Goal: Task Accomplishment & Management: Complete application form

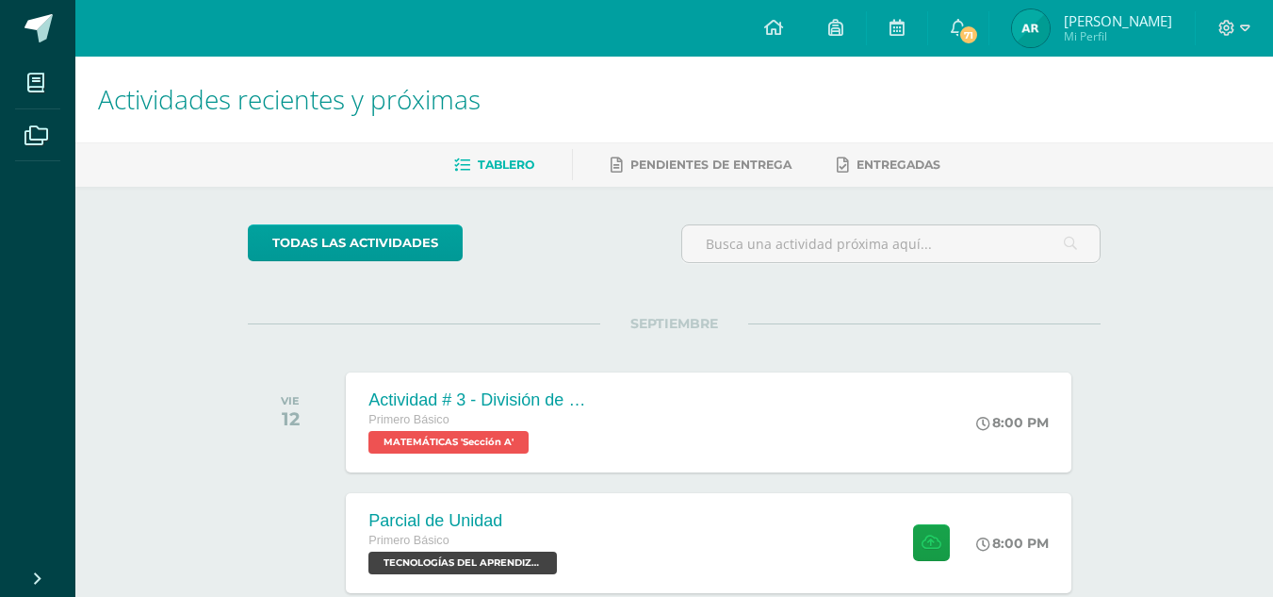
click at [1050, 41] on img at bounding box center [1031, 28] width 38 height 38
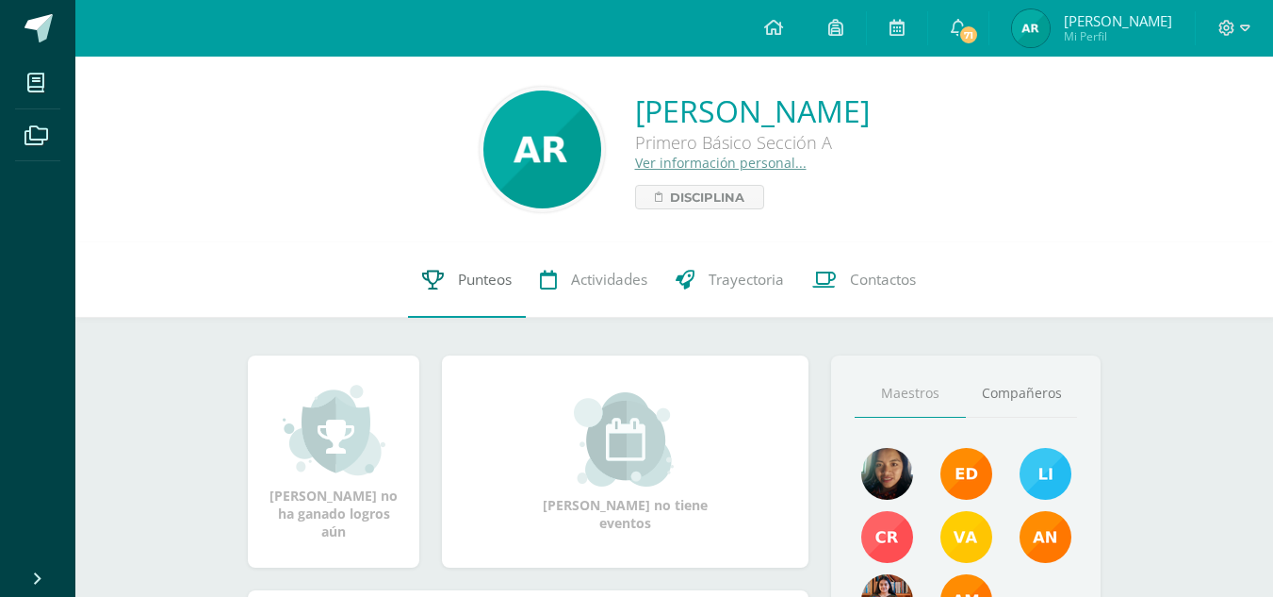
click at [428, 264] on link "Punteos" at bounding box center [467, 279] width 118 height 75
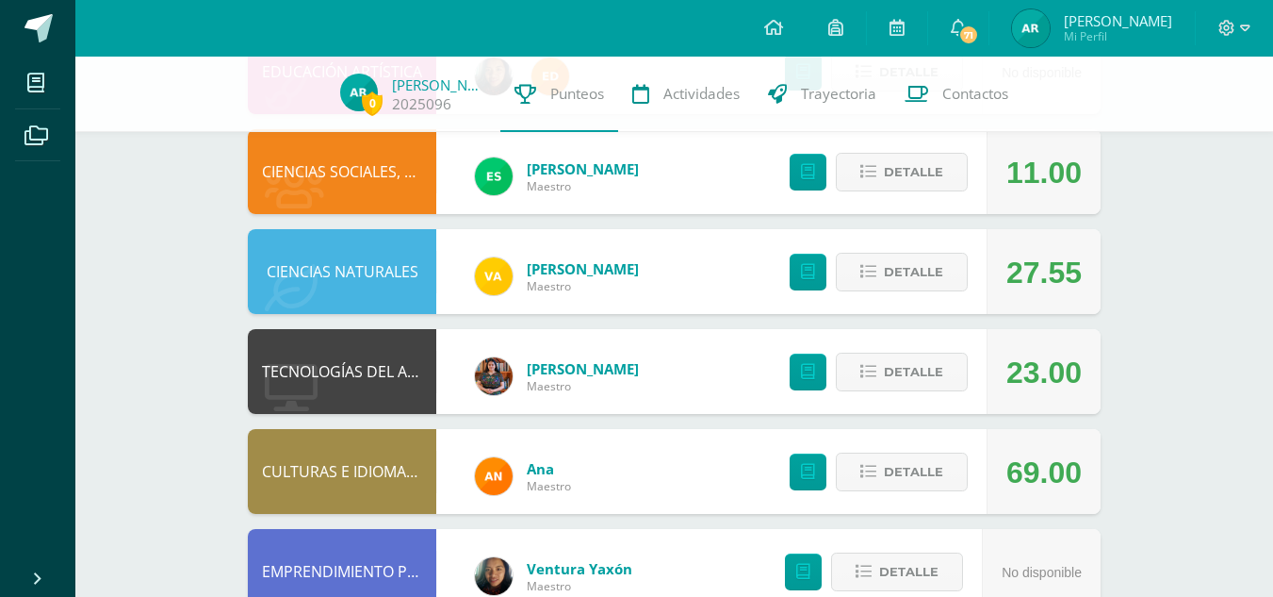
scroll to position [680, 0]
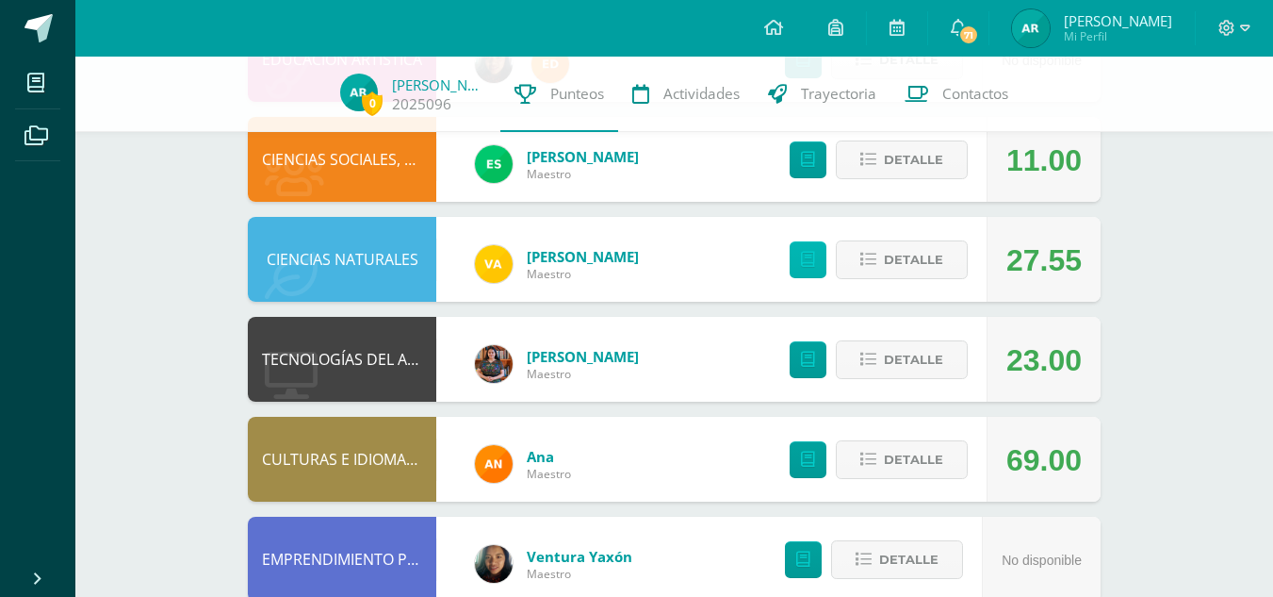
click at [818, 259] on link at bounding box center [808, 259] width 37 height 37
click at [934, 260] on span "Detalle" at bounding box center [913, 259] width 59 height 35
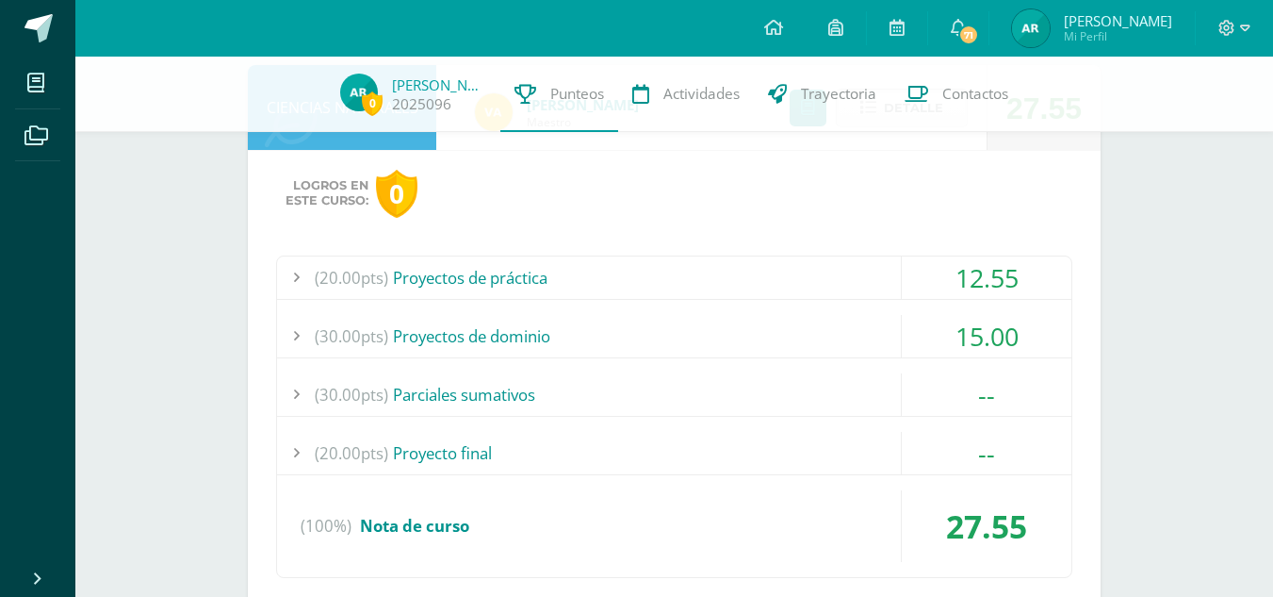
scroll to position [838, 0]
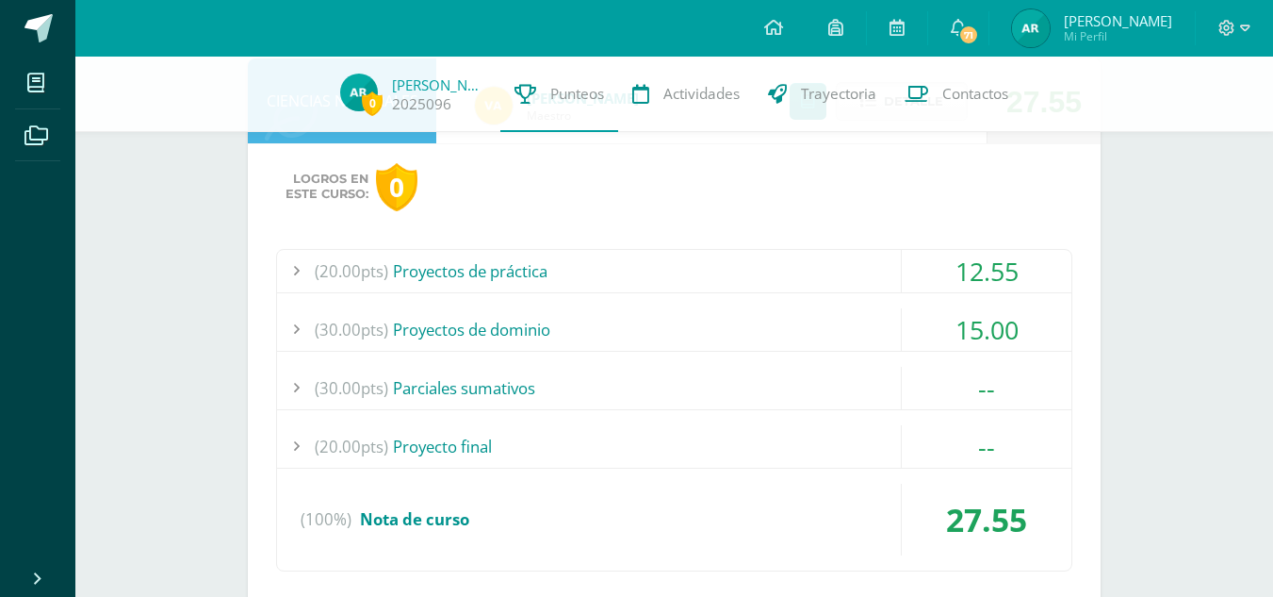
click at [295, 272] on div at bounding box center [296, 271] width 38 height 42
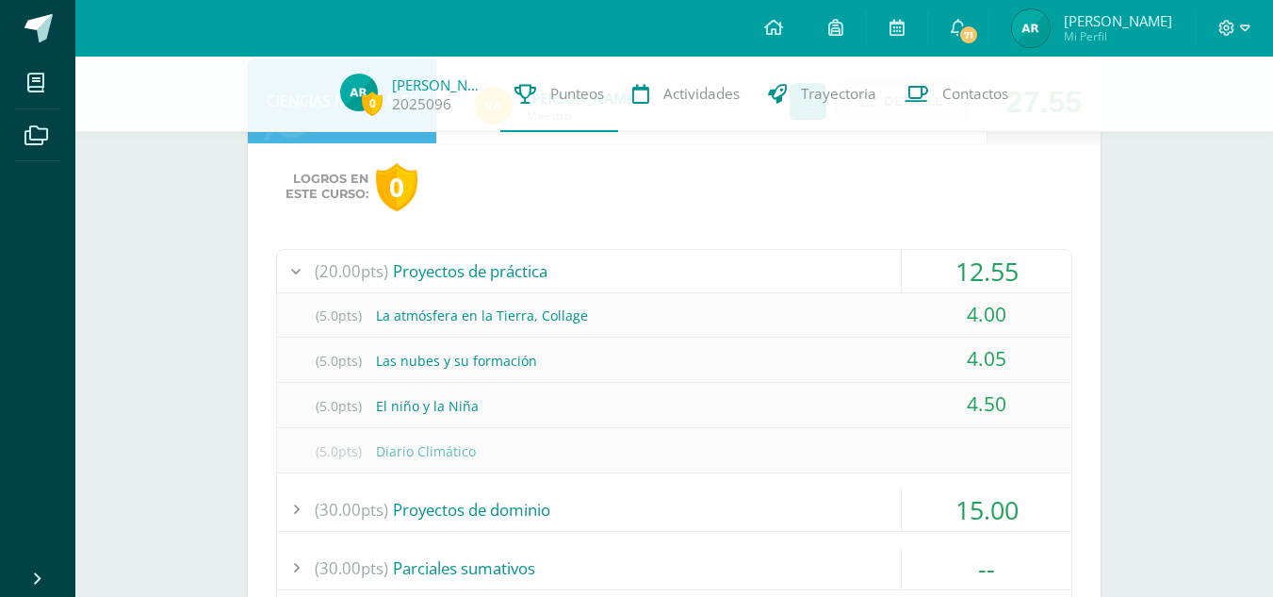
click at [297, 272] on div at bounding box center [296, 271] width 38 height 42
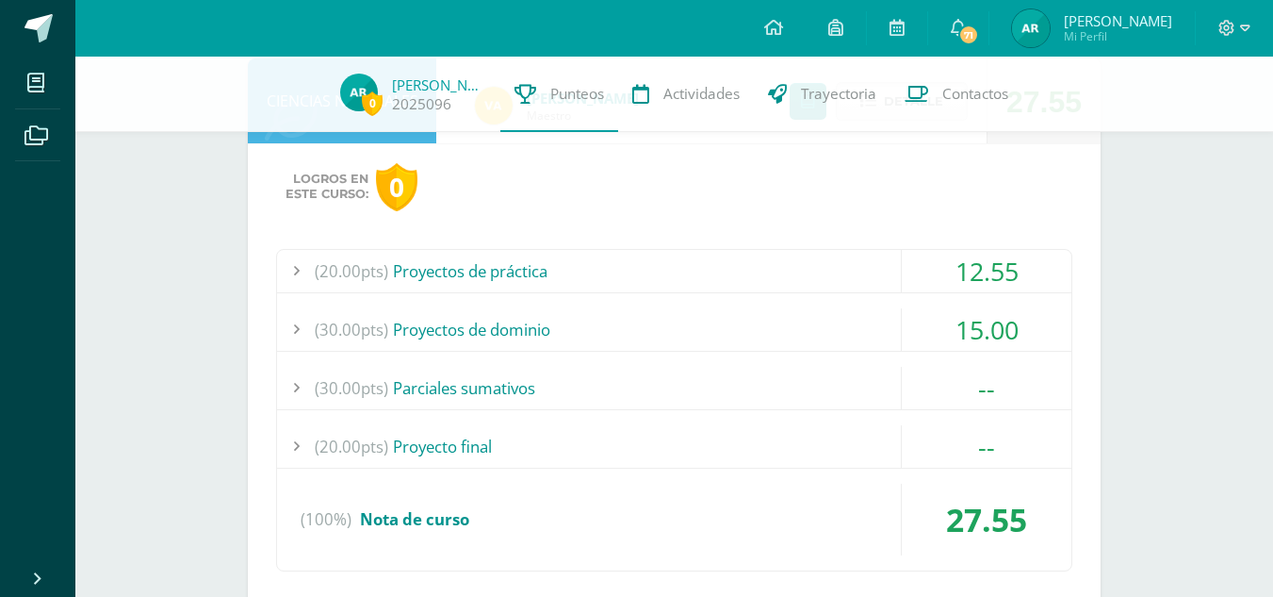
click at [291, 340] on div at bounding box center [296, 329] width 38 height 42
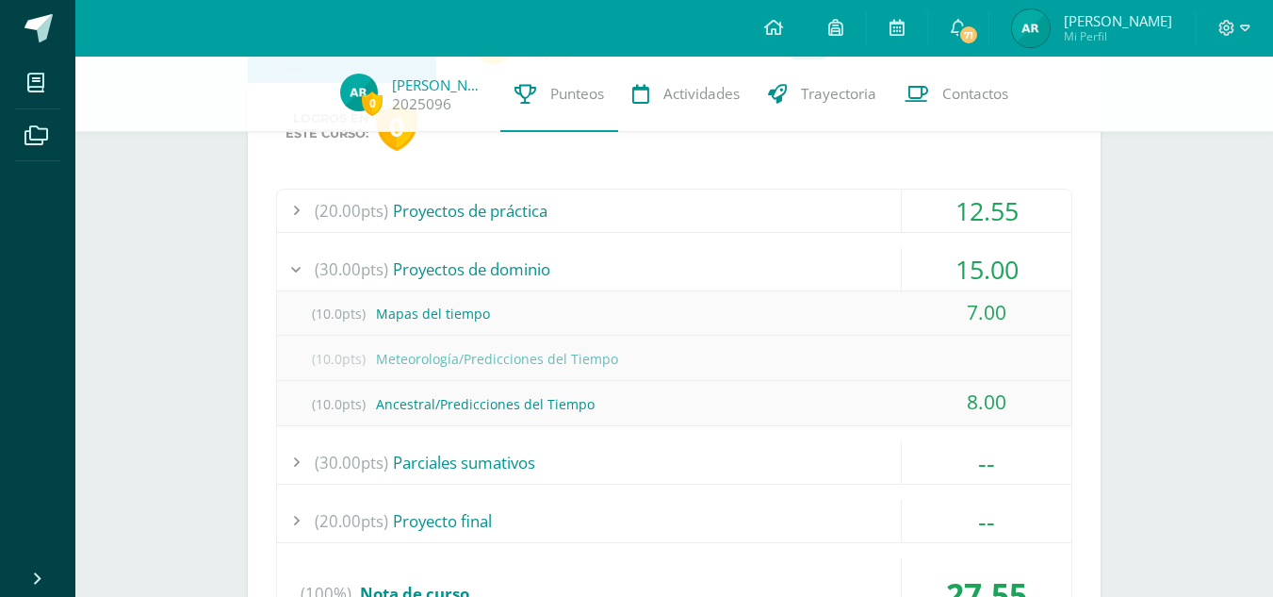
scroll to position [899, 0]
click at [1040, 481] on div "--" at bounding box center [987, 461] width 170 height 42
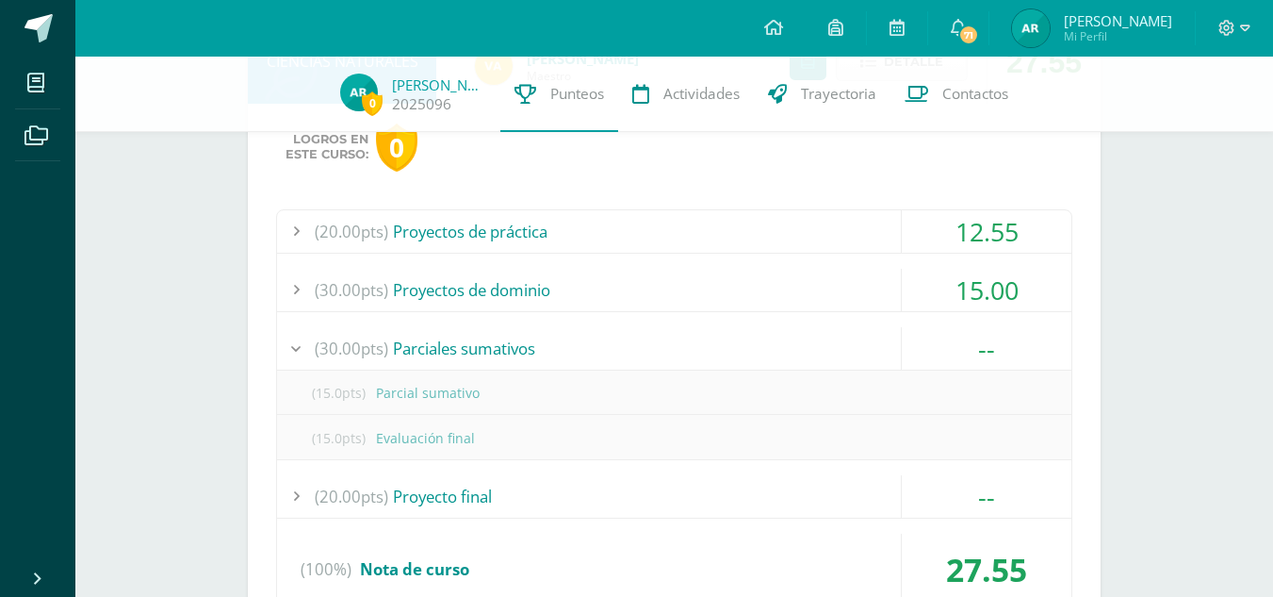
scroll to position [862, 0]
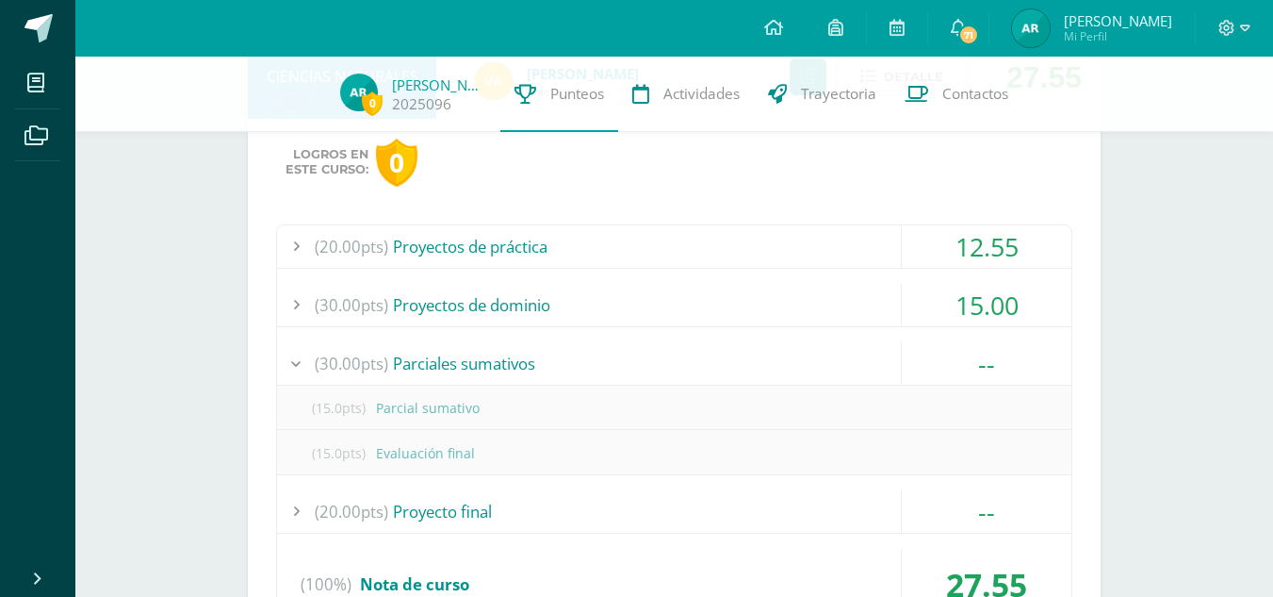
click at [285, 248] on div at bounding box center [296, 246] width 38 height 42
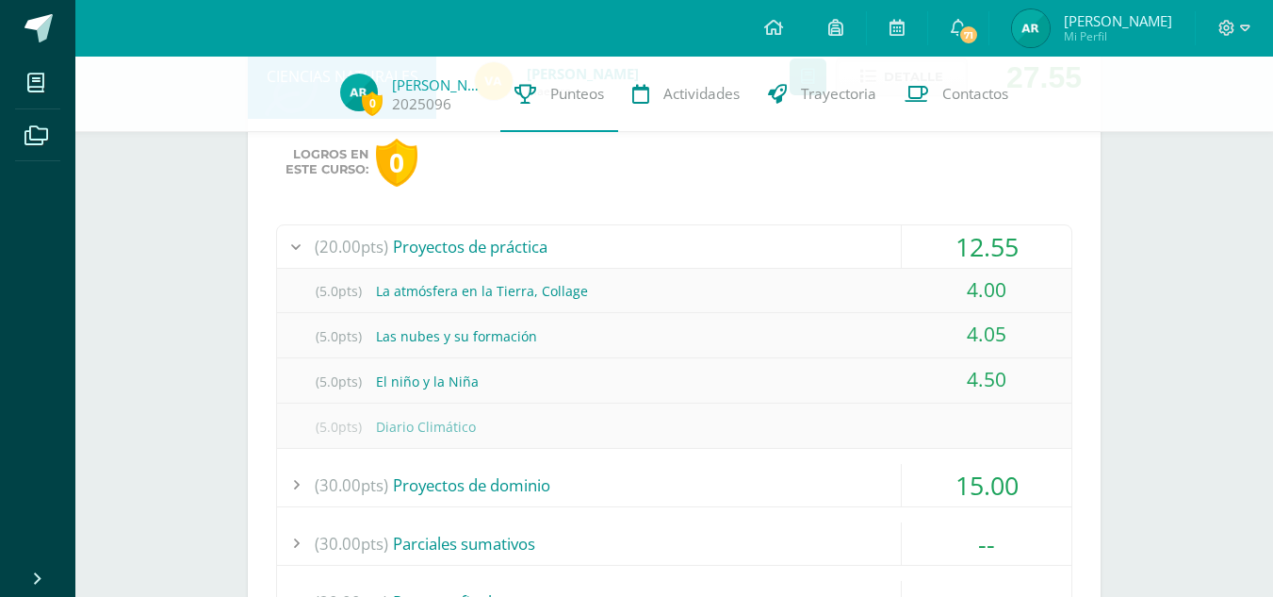
click at [287, 237] on div at bounding box center [296, 246] width 38 height 42
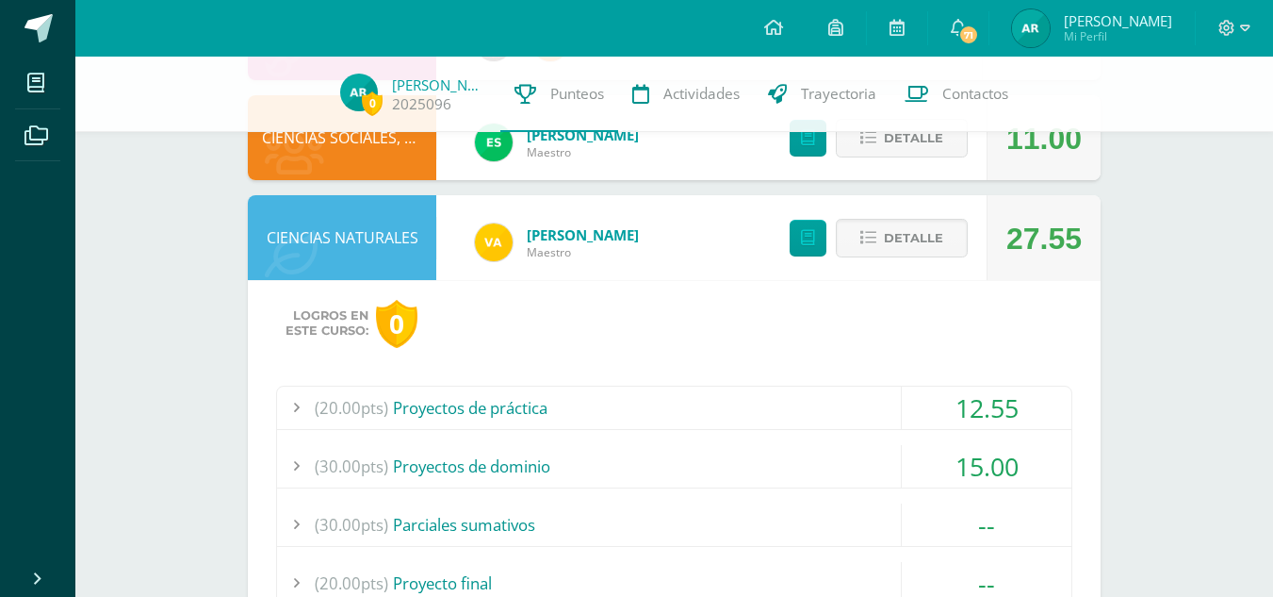
scroll to position [700, 0]
click at [893, 235] on span "Detalle" at bounding box center [913, 238] width 59 height 35
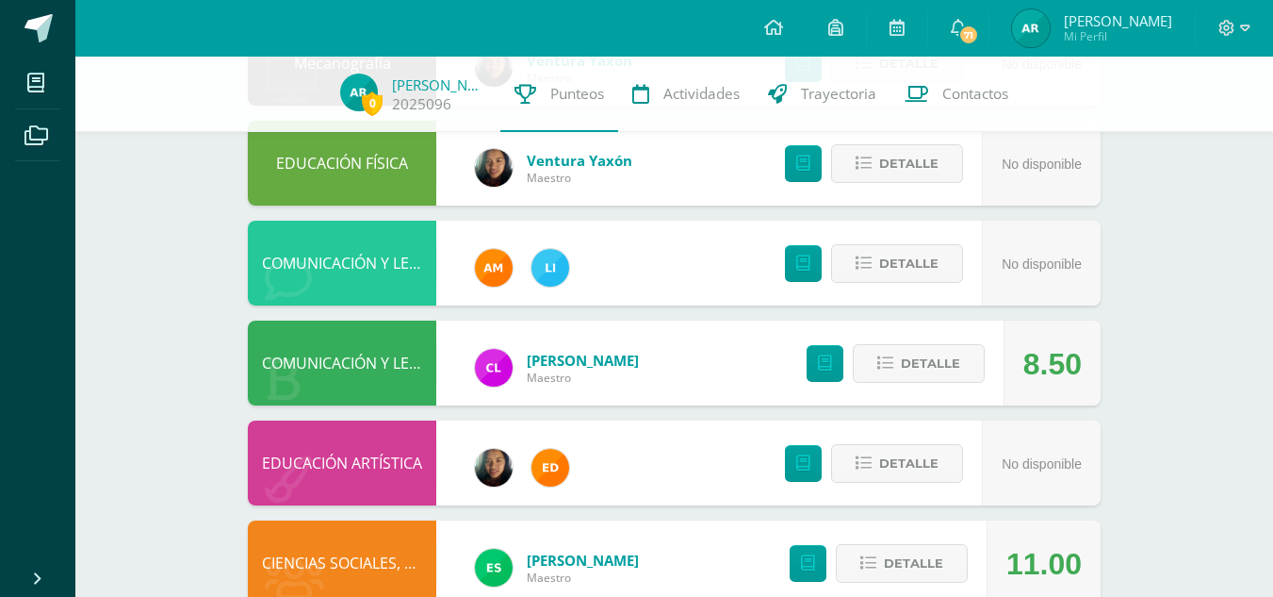
scroll to position [279, 0]
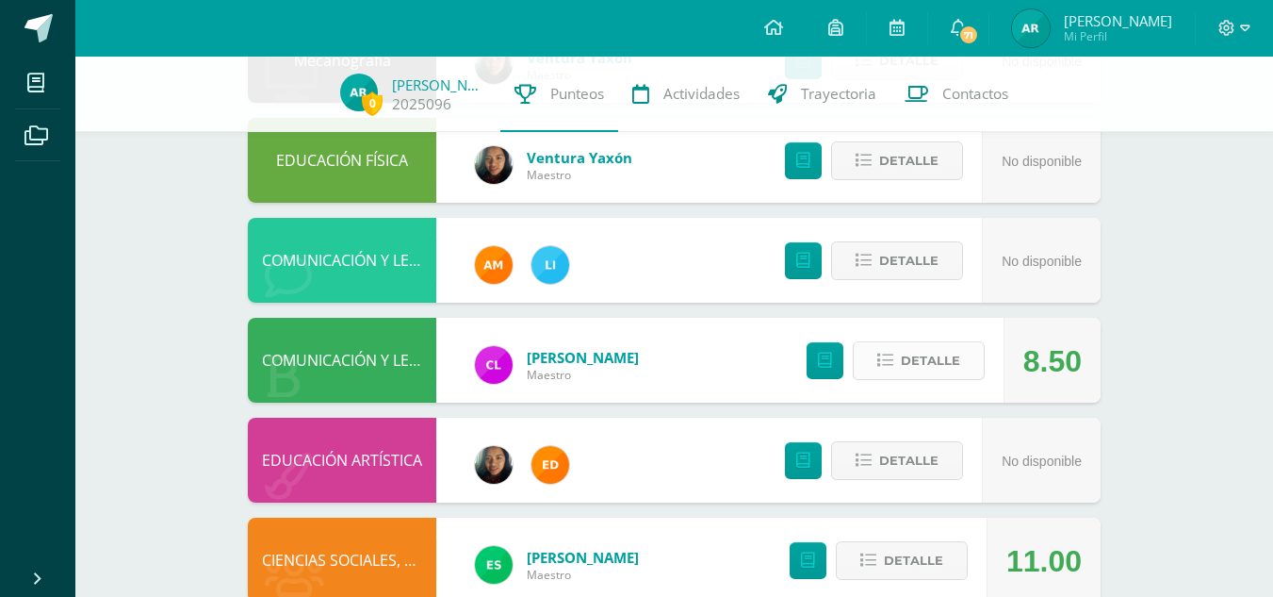
click at [934, 363] on span "Detalle" at bounding box center [930, 360] width 59 height 35
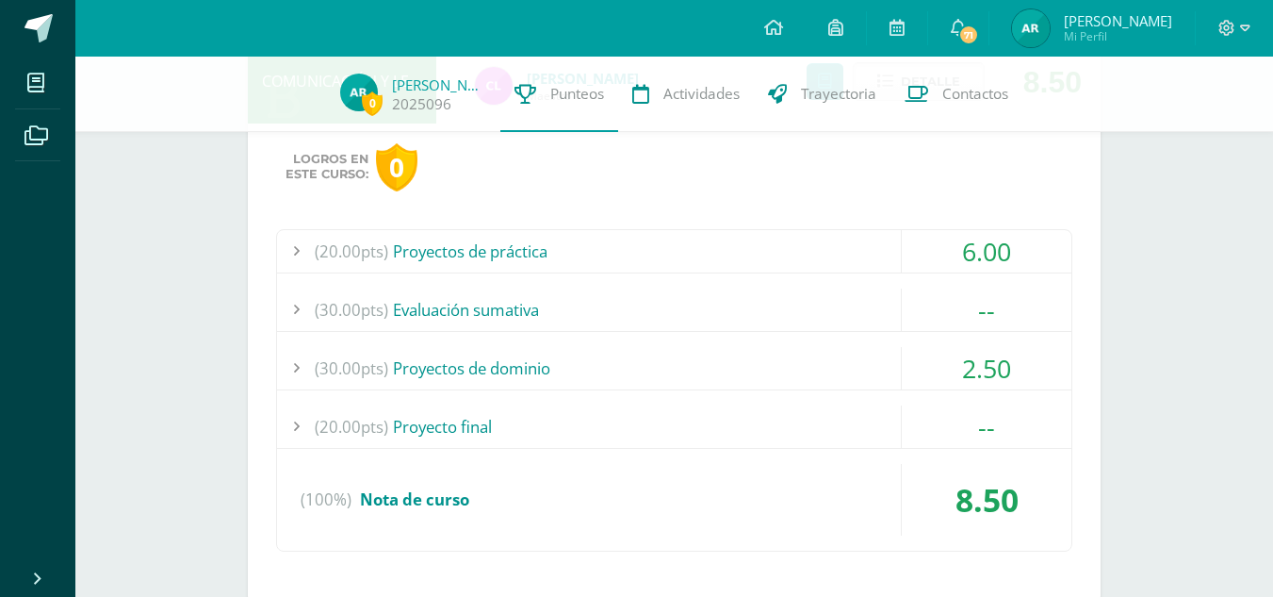
scroll to position [581, 0]
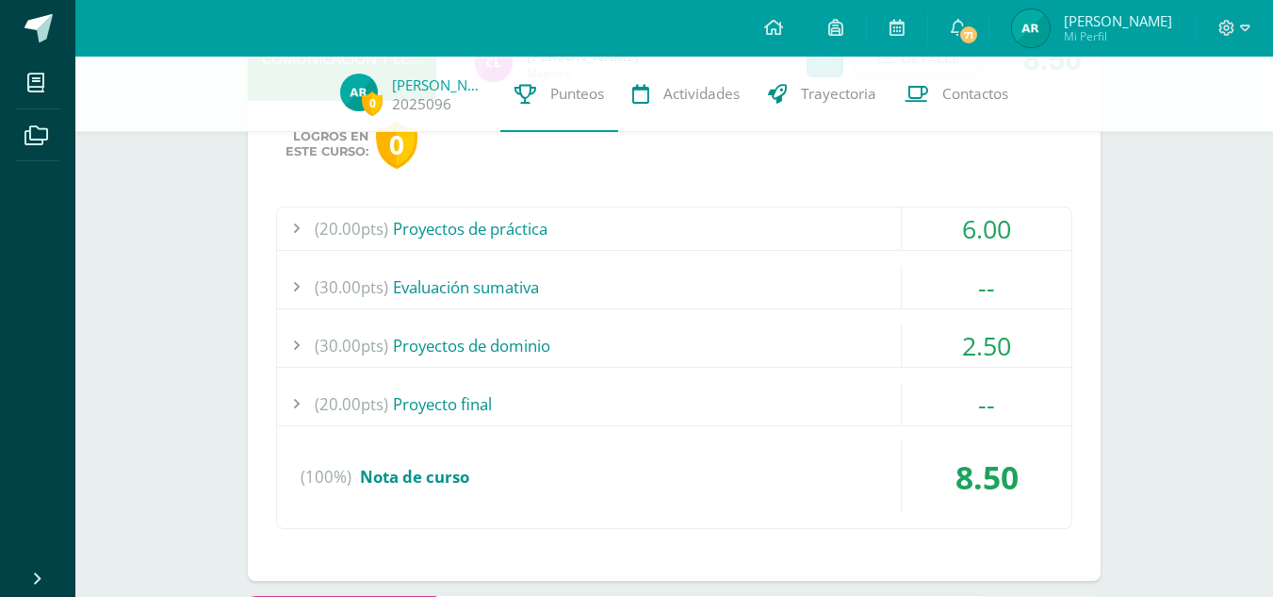
click at [280, 212] on div at bounding box center [296, 228] width 38 height 42
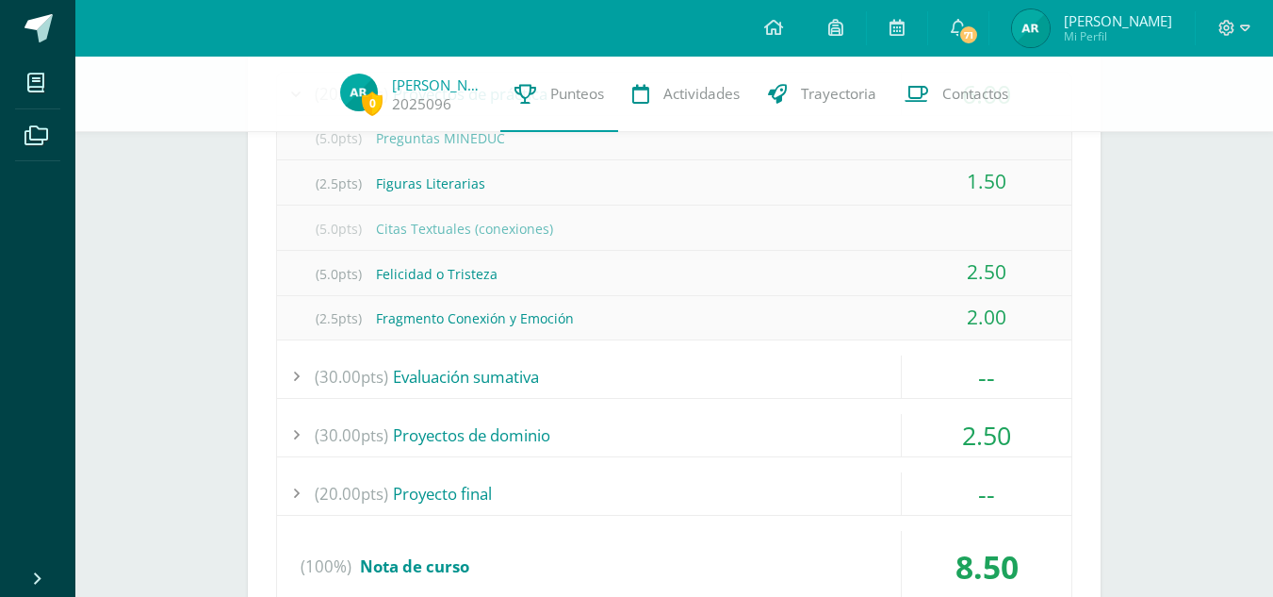
scroll to position [733, 0]
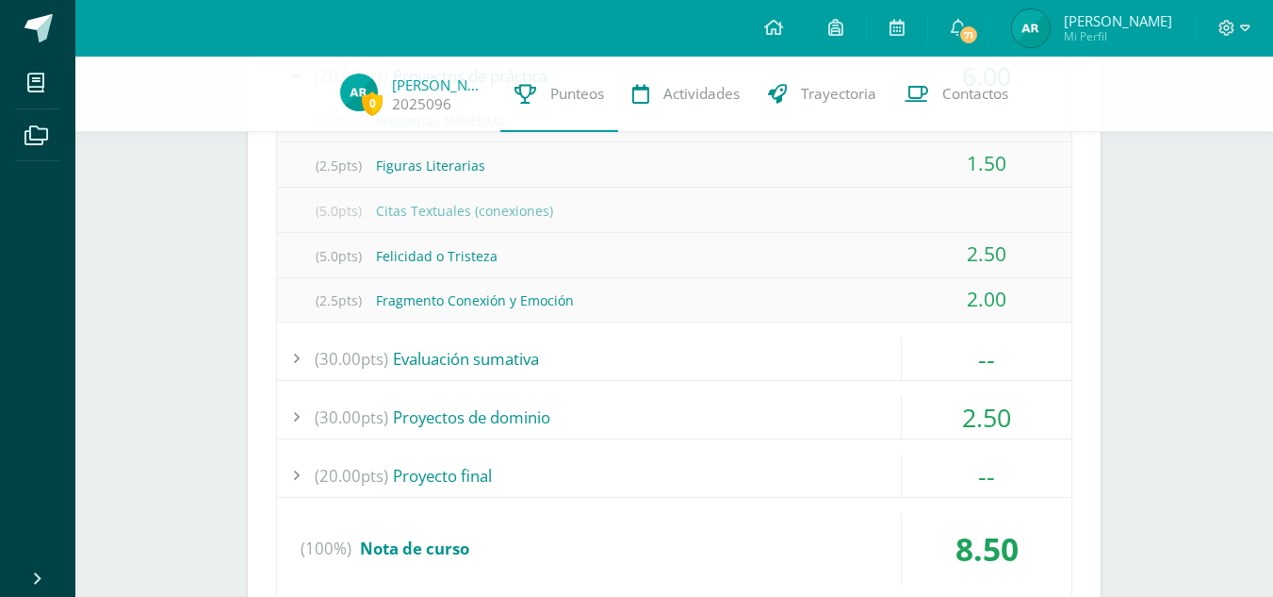
click at [296, 369] on div at bounding box center [296, 358] width 38 height 42
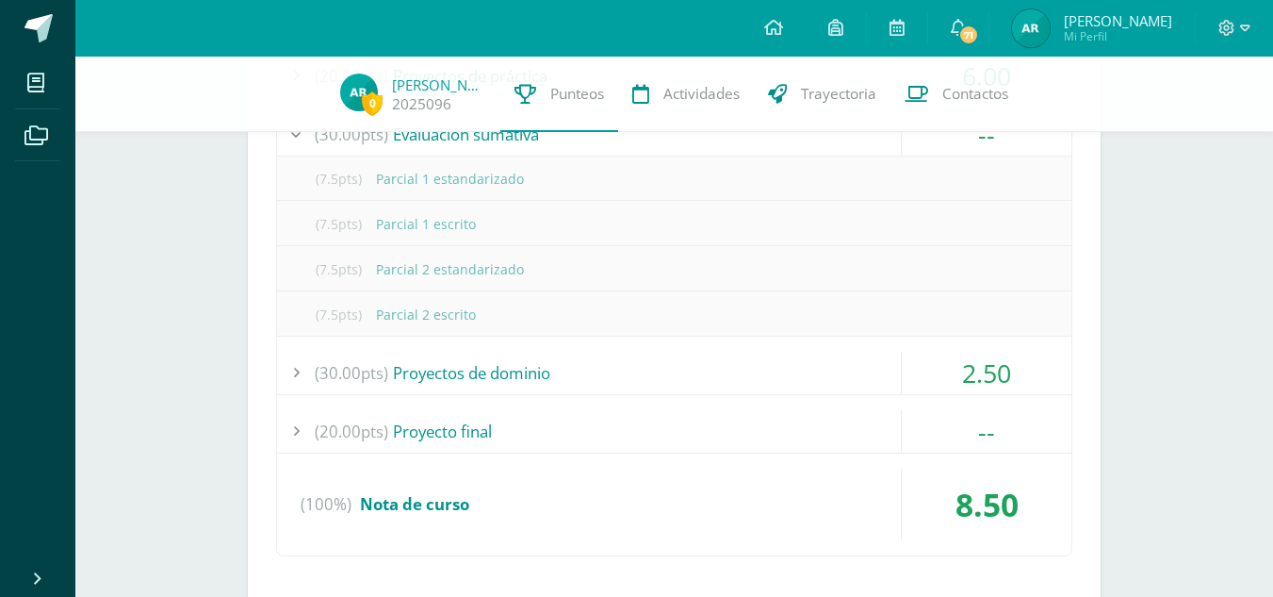
click at [1018, 435] on div "--" at bounding box center [987, 431] width 170 height 42
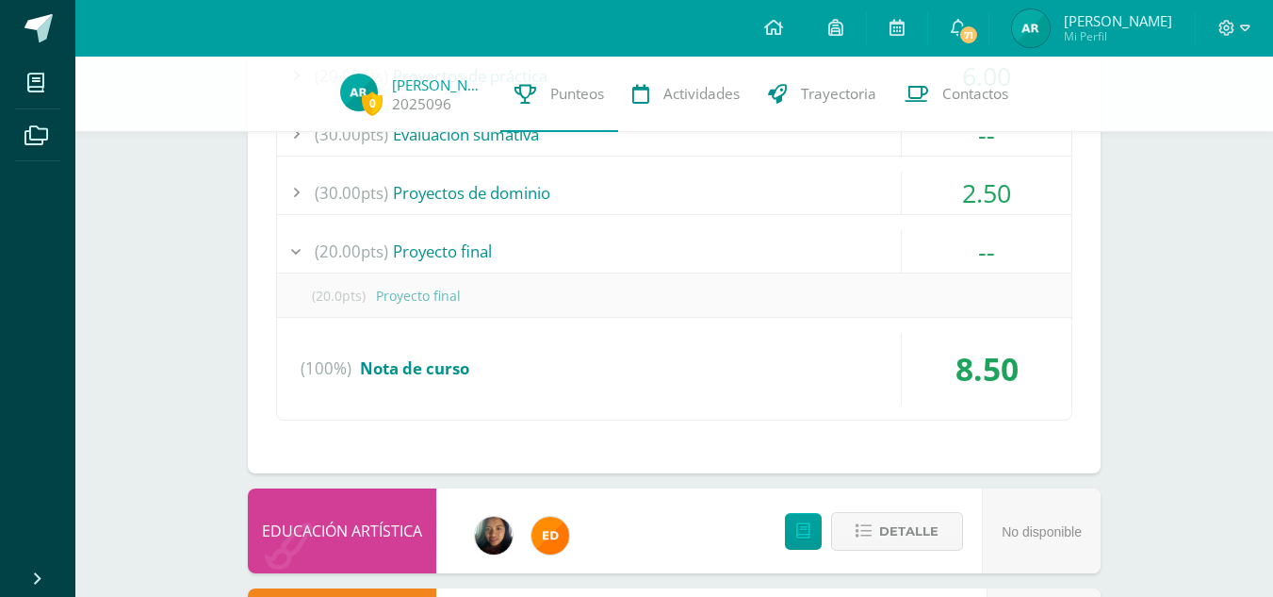
click at [301, 241] on div at bounding box center [296, 251] width 38 height 42
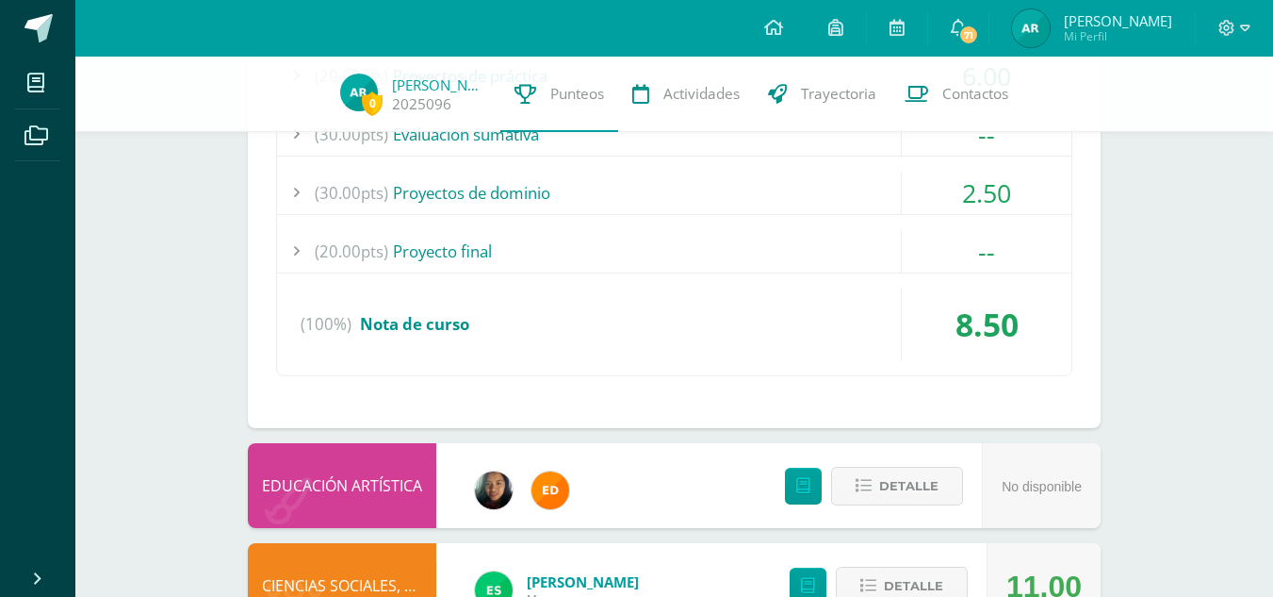
click at [297, 199] on div at bounding box center [296, 193] width 38 height 42
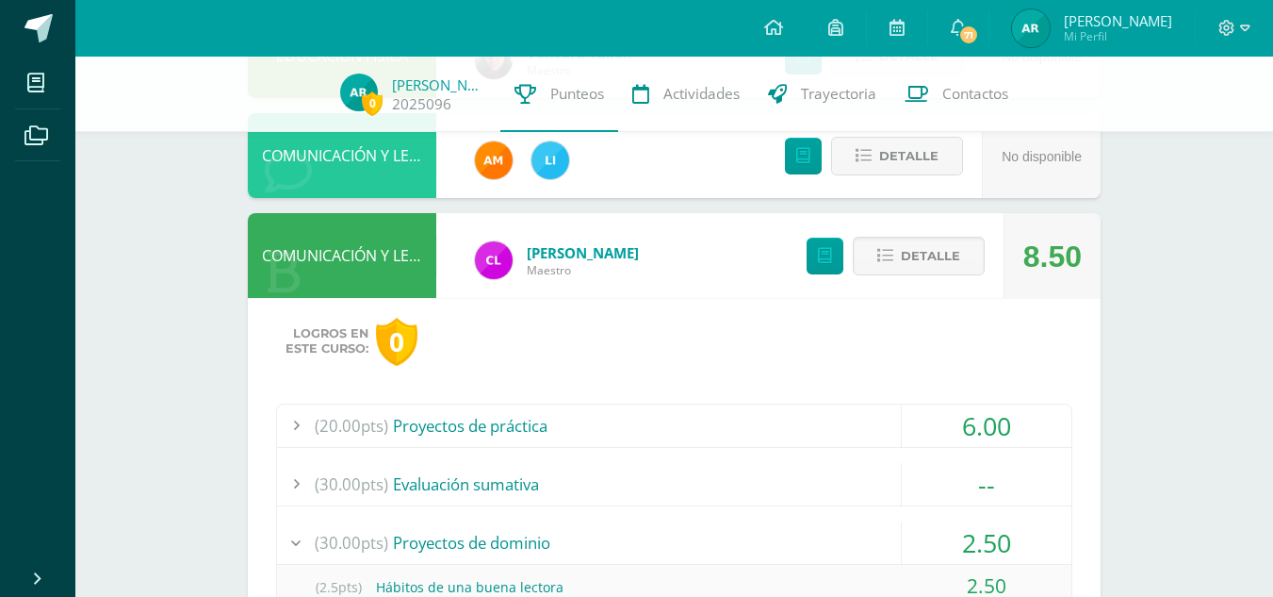
scroll to position [371, 0]
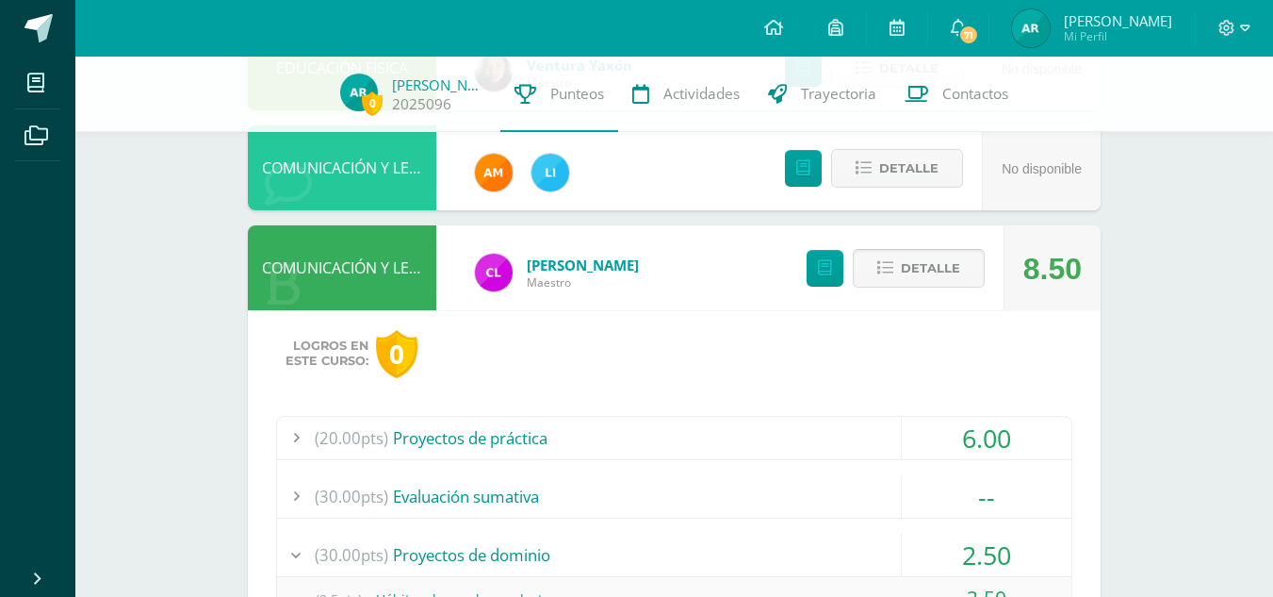
click at [937, 264] on span "Detalle" at bounding box center [930, 268] width 59 height 35
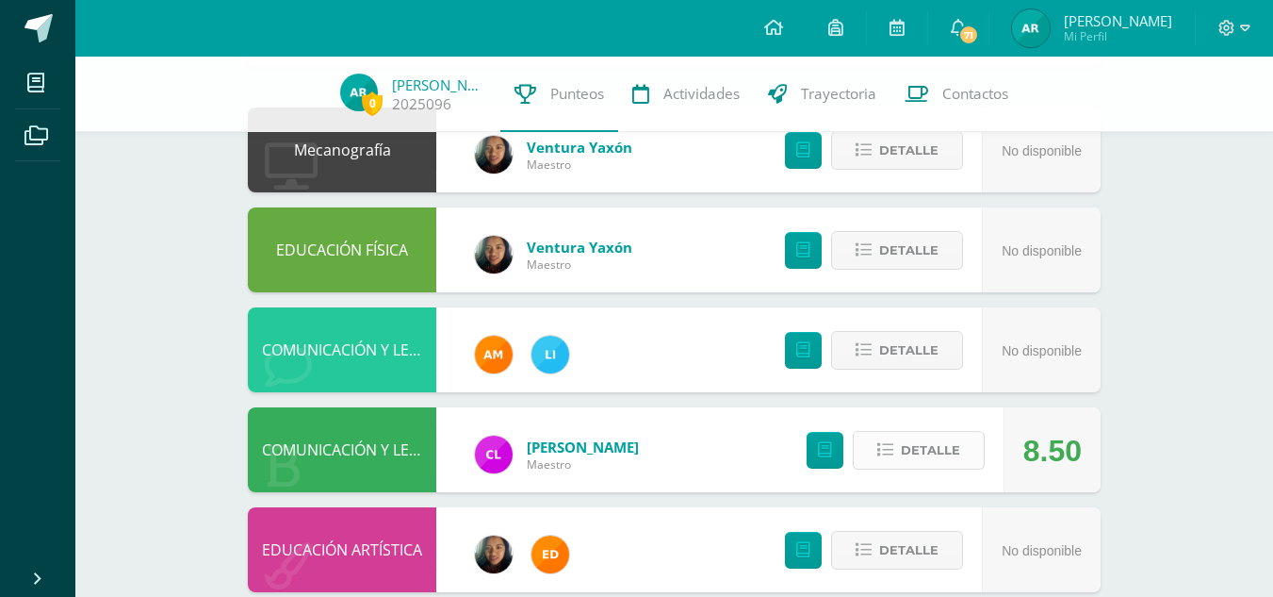
scroll to position [0, 0]
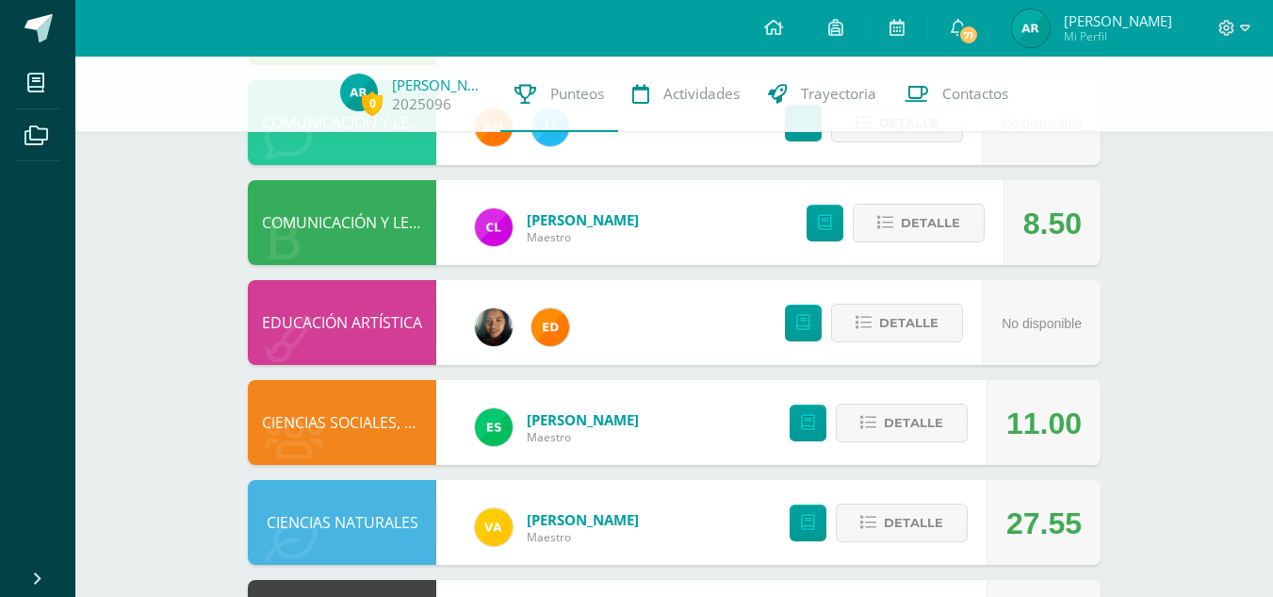
scroll to position [432, 0]
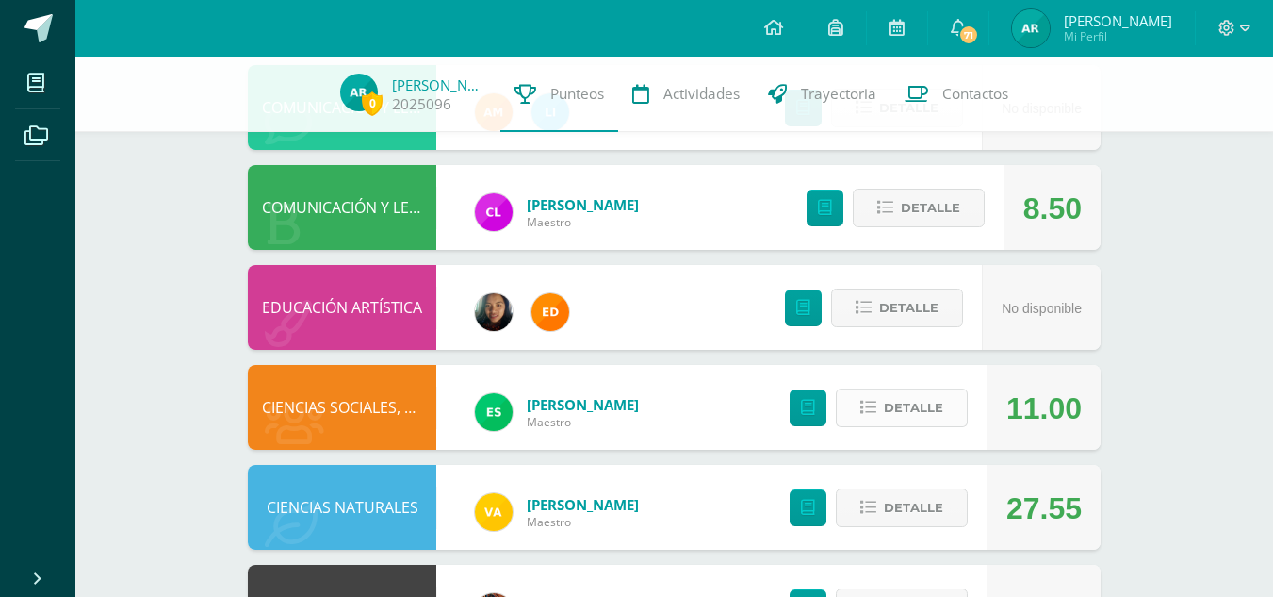
click at [942, 412] on span "Detalle" at bounding box center [913, 407] width 59 height 35
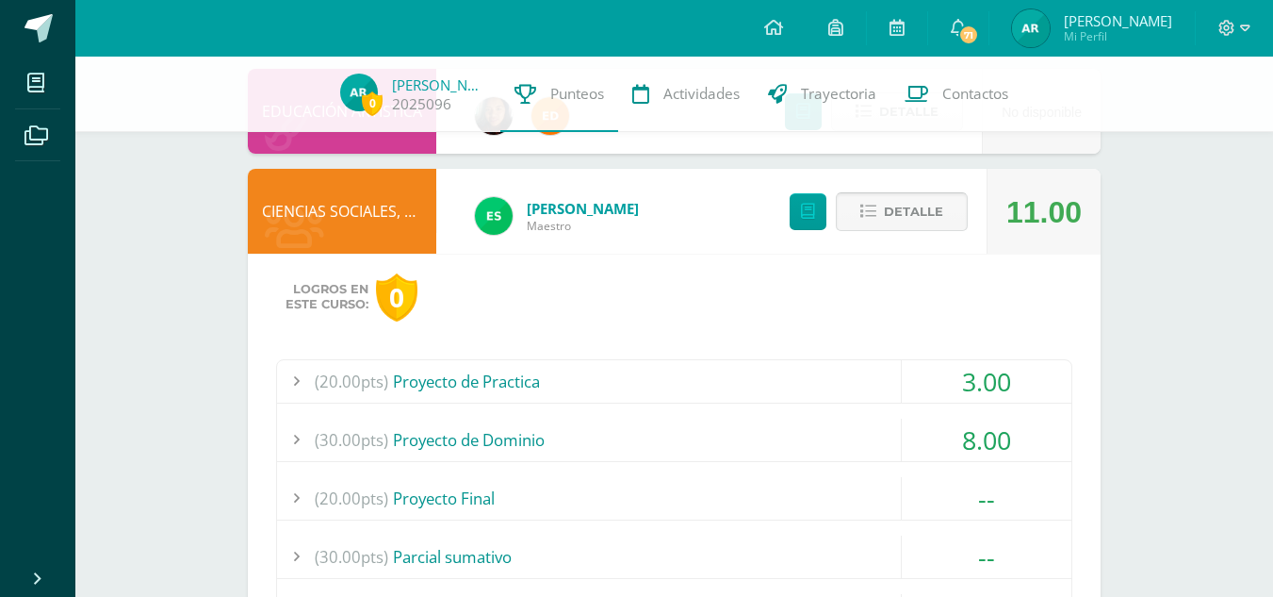
scroll to position [631, 0]
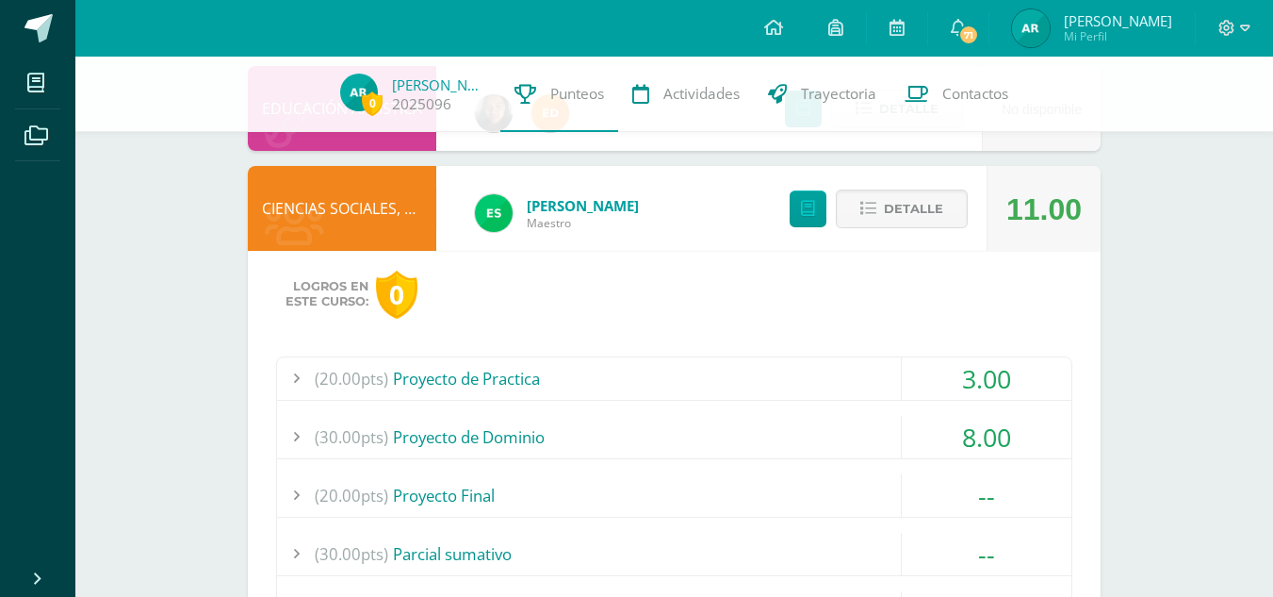
click at [300, 385] on div at bounding box center [296, 378] width 38 height 42
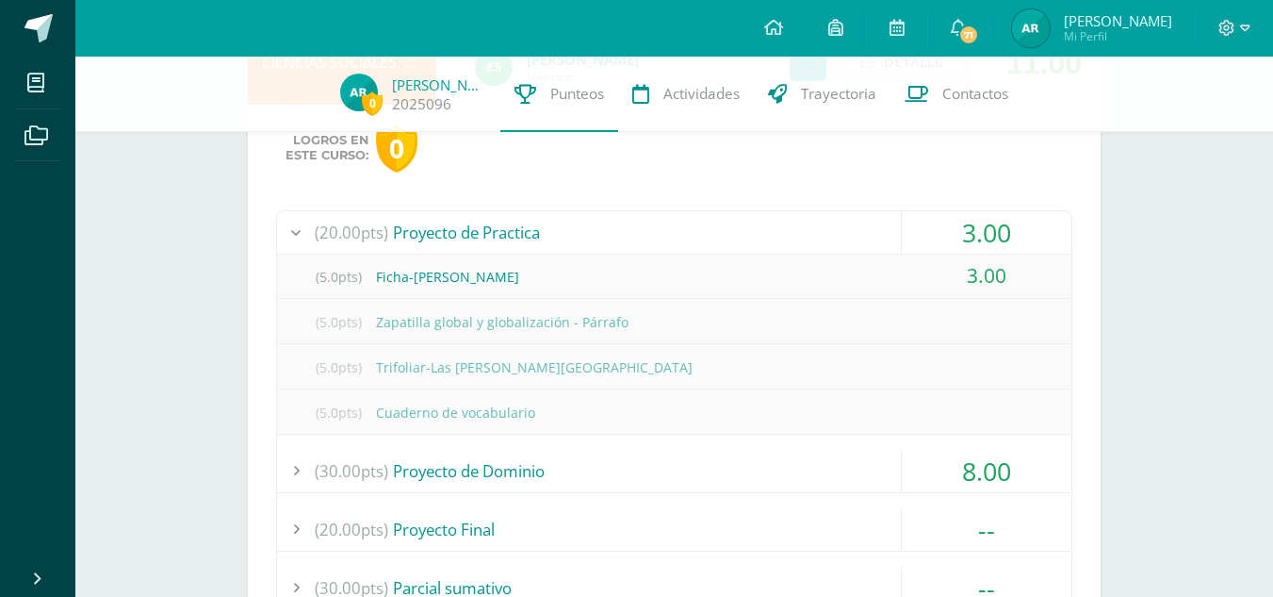
scroll to position [783, 0]
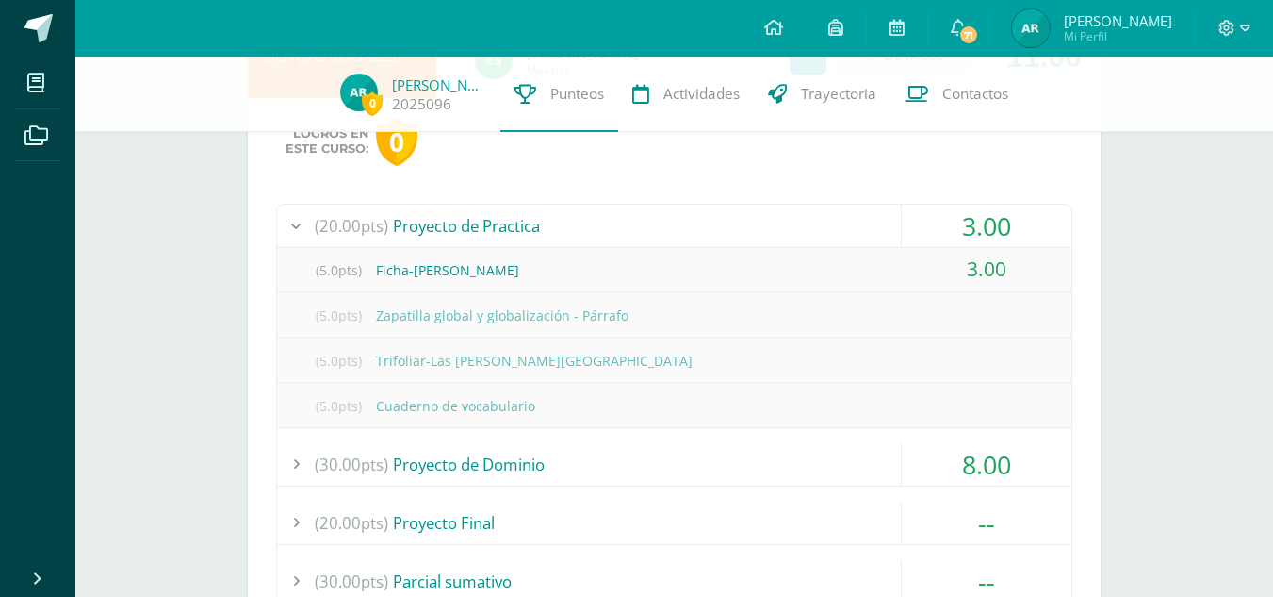
click at [294, 459] on div at bounding box center [296, 464] width 38 height 42
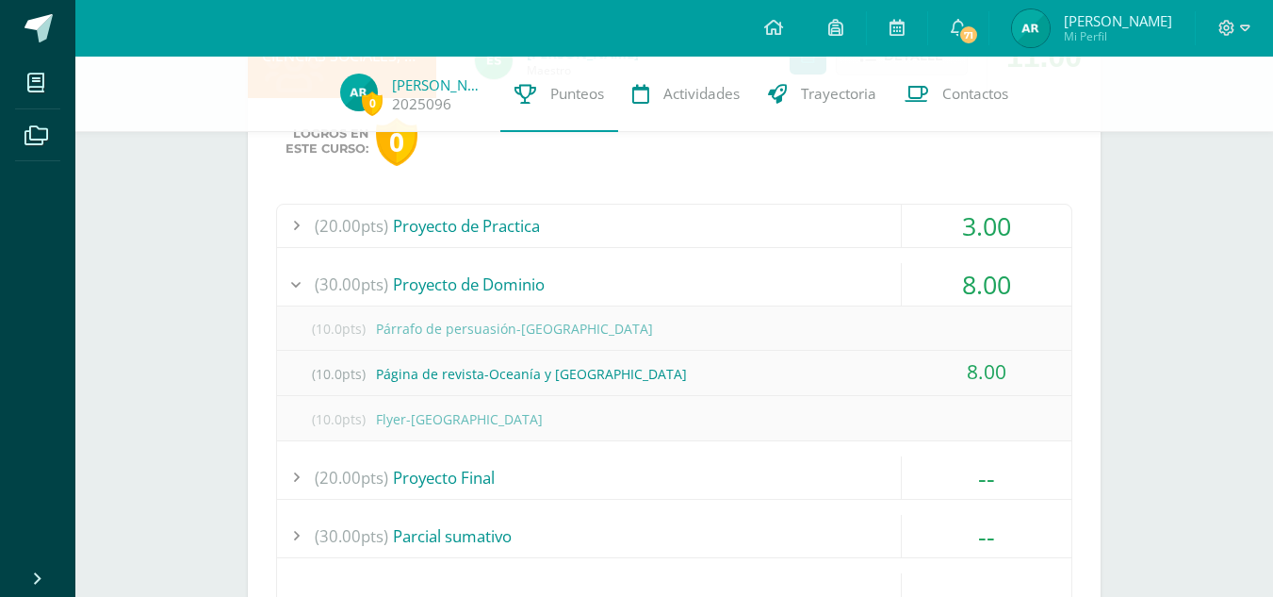
click at [777, 416] on div "(10.0pts) Flyer-La Antártida" at bounding box center [674, 419] width 795 height 42
click at [310, 272] on div at bounding box center [296, 284] width 38 height 42
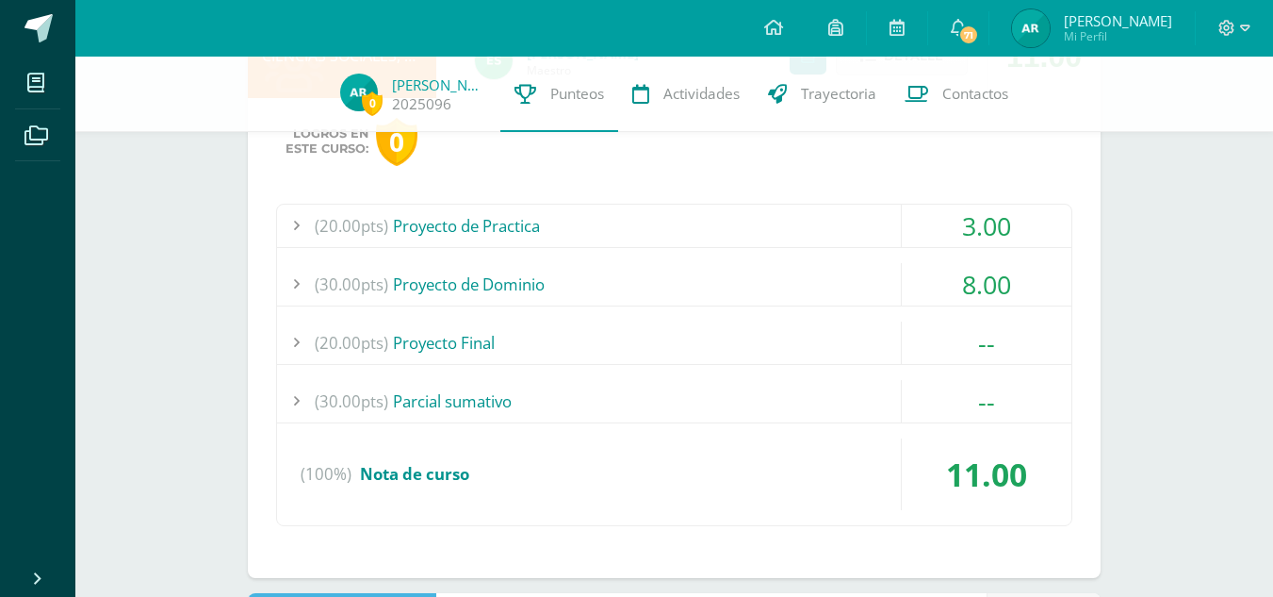
click at [297, 352] on div at bounding box center [296, 342] width 38 height 42
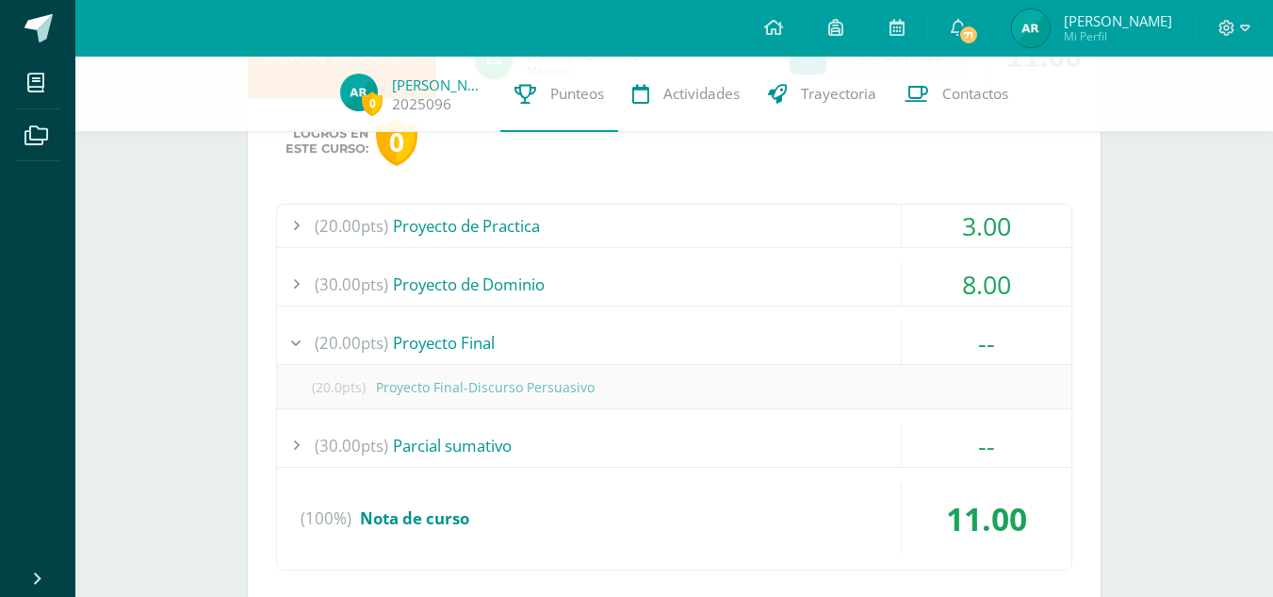
click at [299, 356] on div at bounding box center [296, 342] width 38 height 42
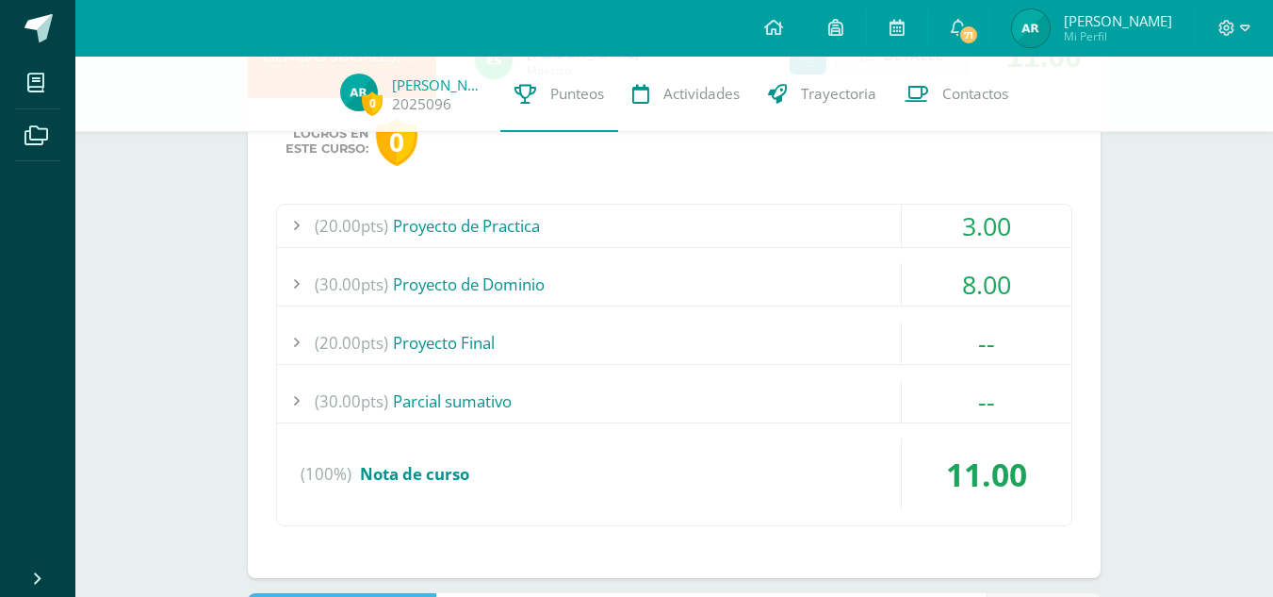
click at [611, 479] on div "(100%) Nota de curso" at bounding box center [674, 474] width 795 height 72
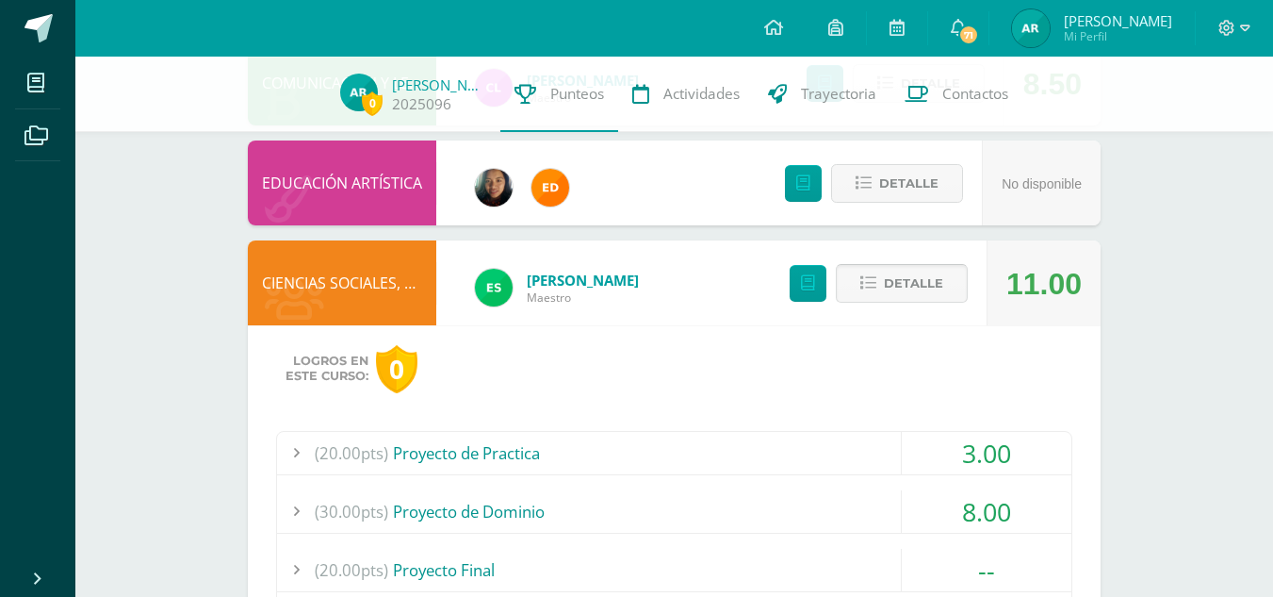
click at [889, 287] on span "Detalle" at bounding box center [913, 283] width 59 height 35
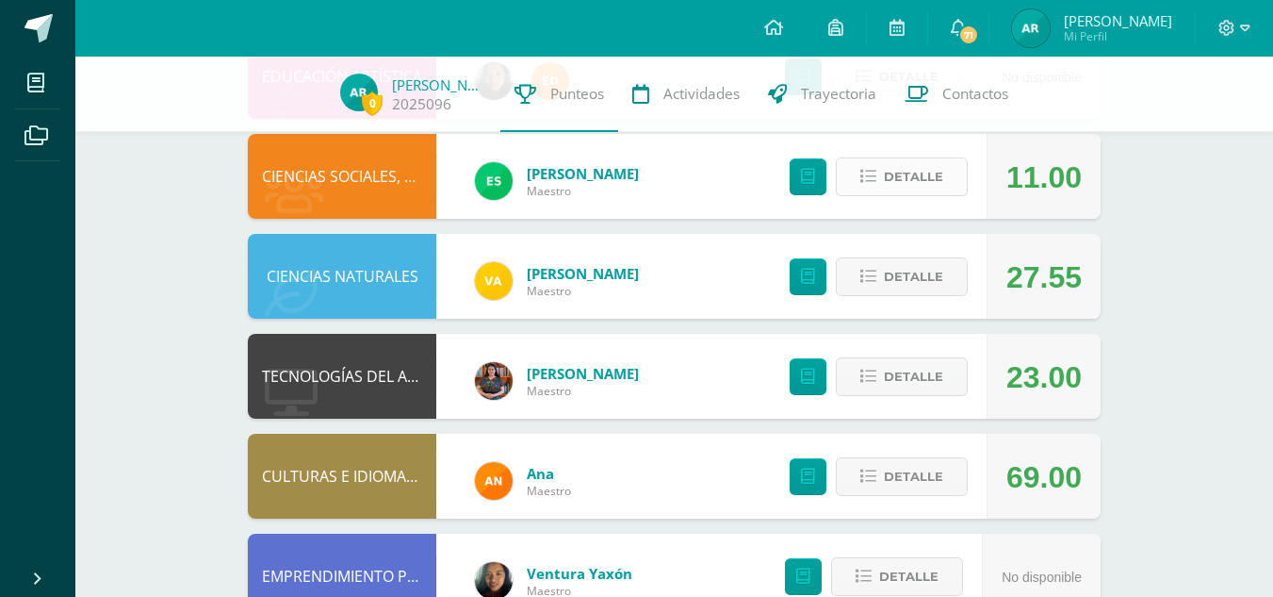
scroll to position [664, 0]
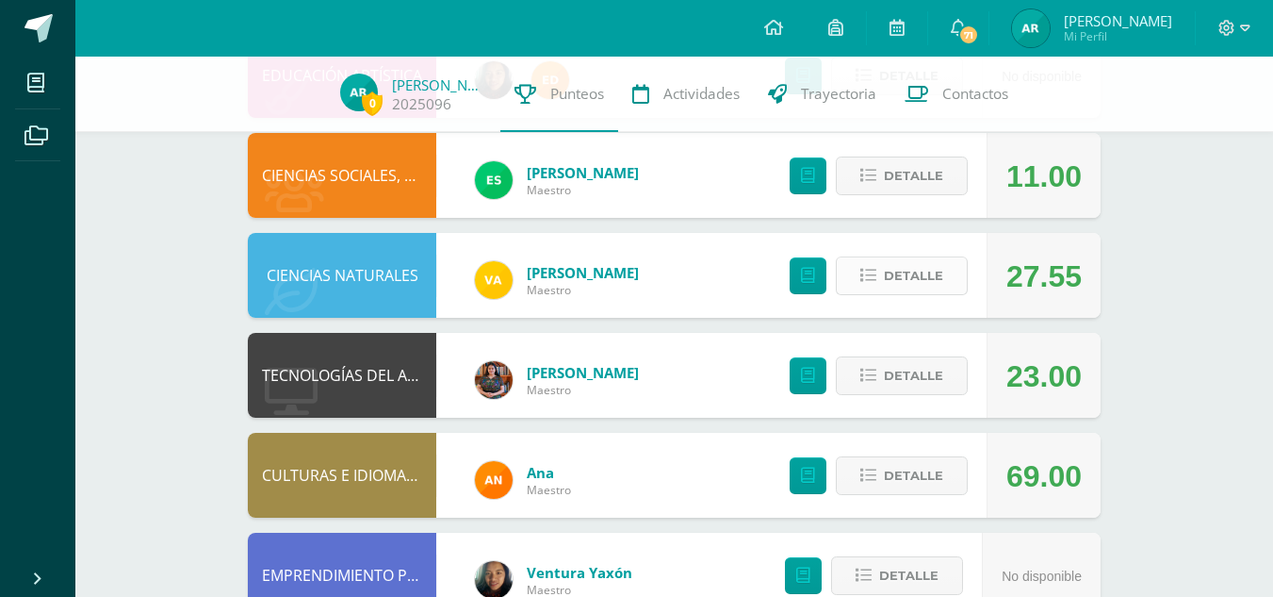
click at [888, 283] on span "Detalle" at bounding box center [913, 275] width 59 height 35
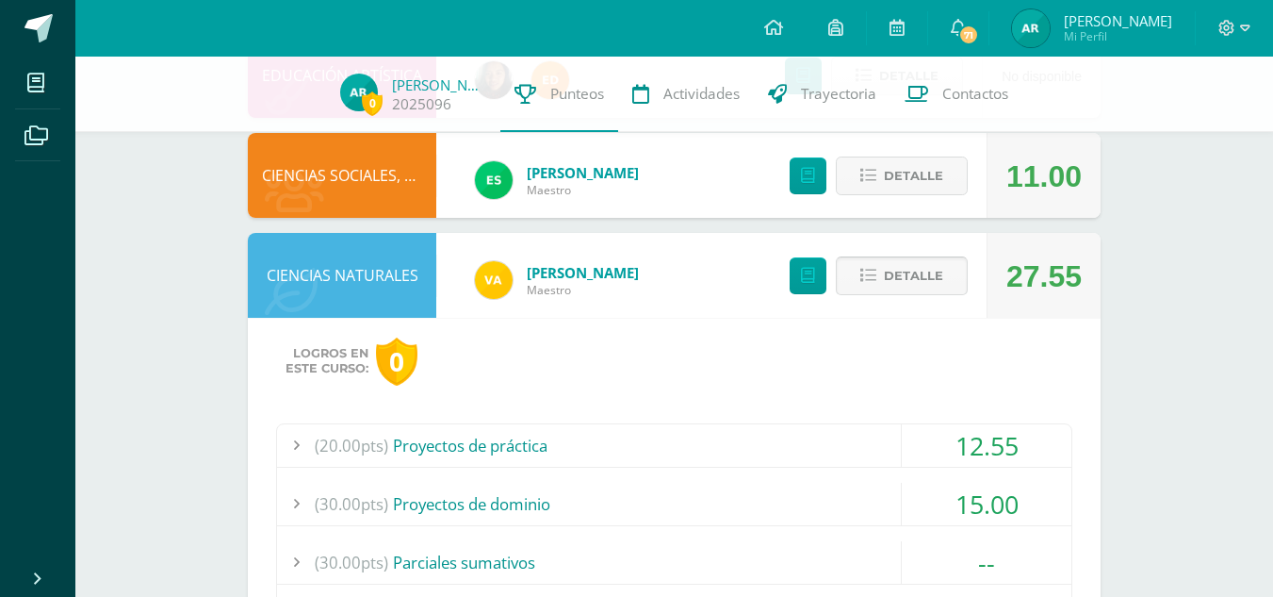
click at [901, 270] on span "Detalle" at bounding box center [913, 275] width 59 height 35
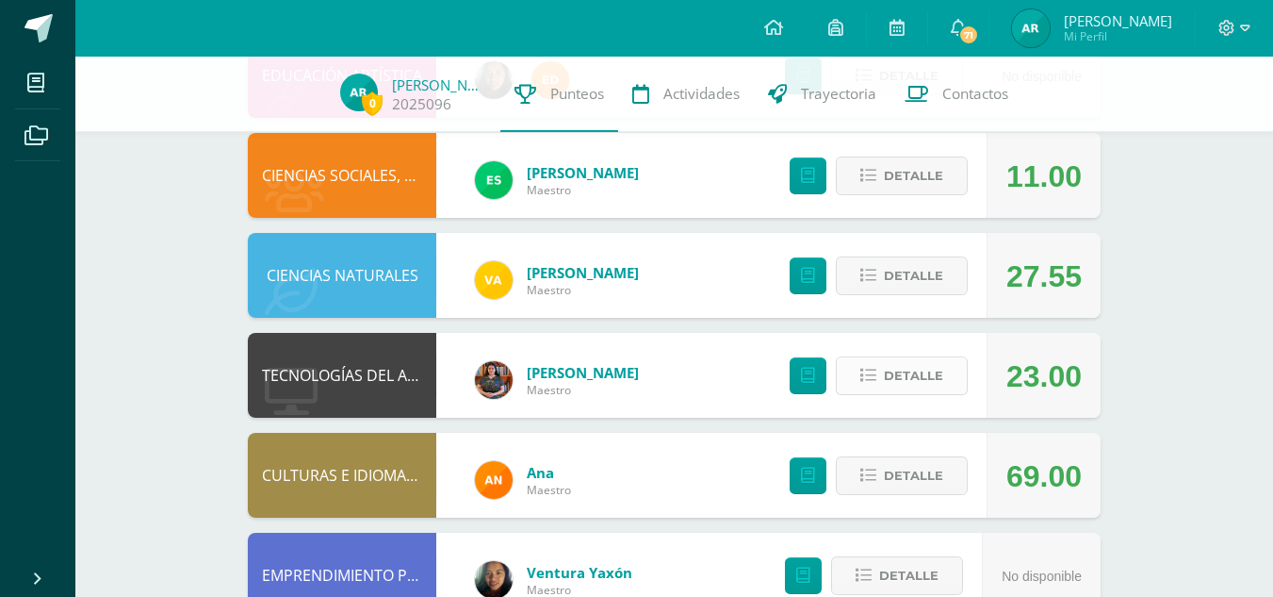
click at [894, 374] on span "Detalle" at bounding box center [913, 375] width 59 height 35
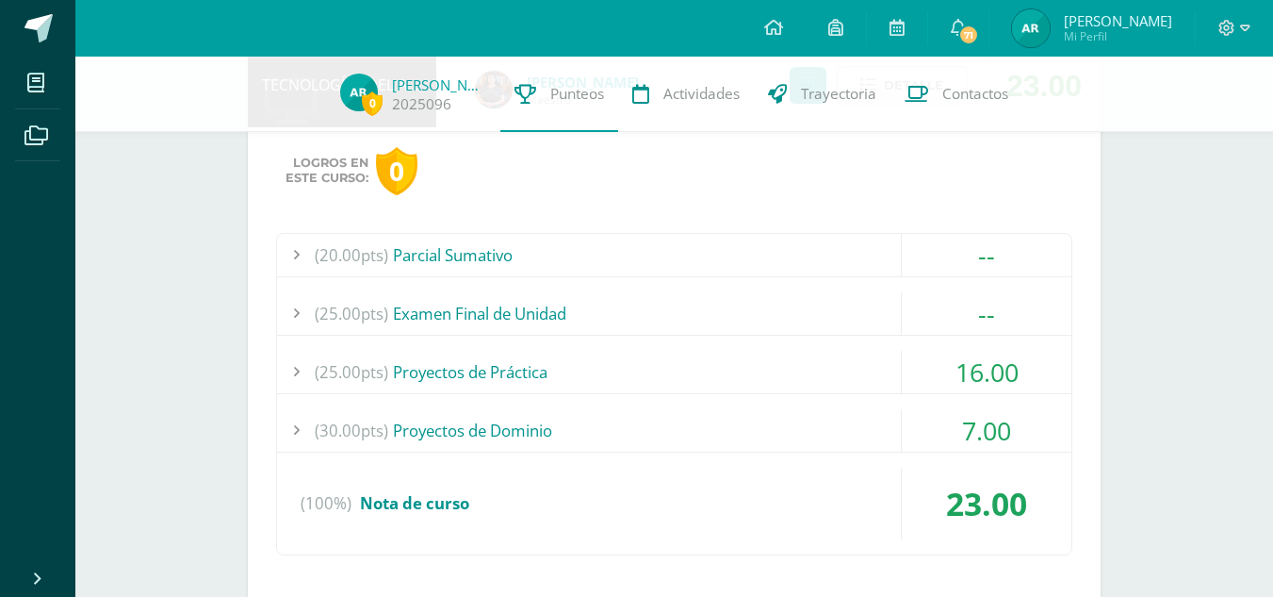
scroll to position [960, 0]
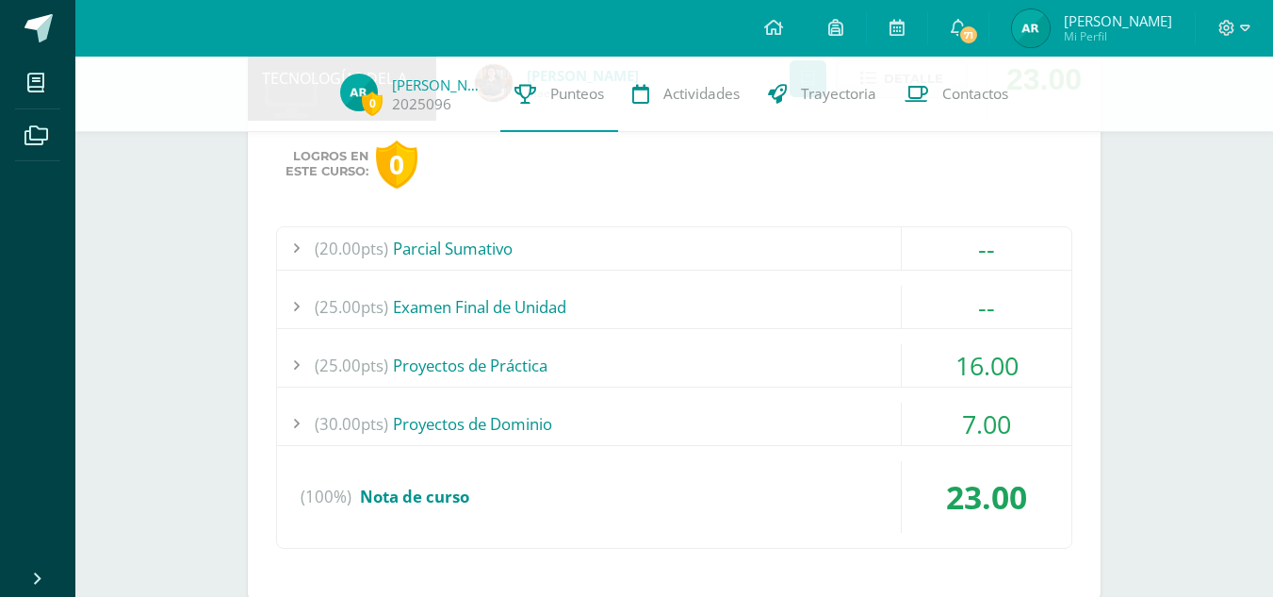
click at [296, 359] on div at bounding box center [296, 365] width 38 height 42
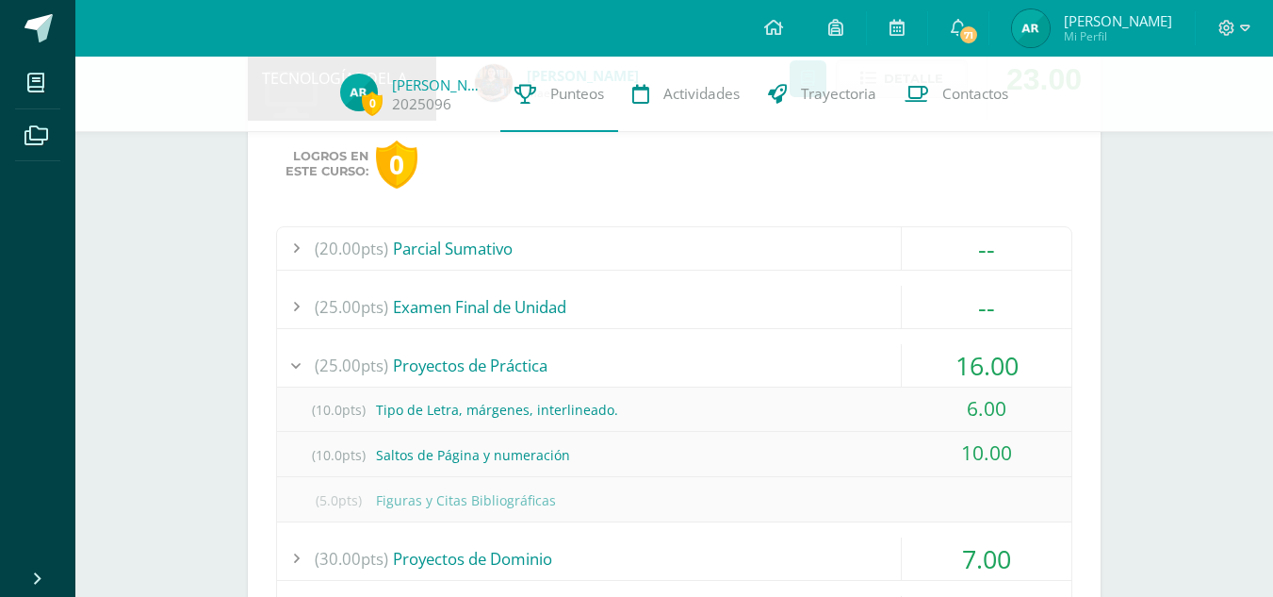
click at [291, 361] on div at bounding box center [296, 365] width 38 height 42
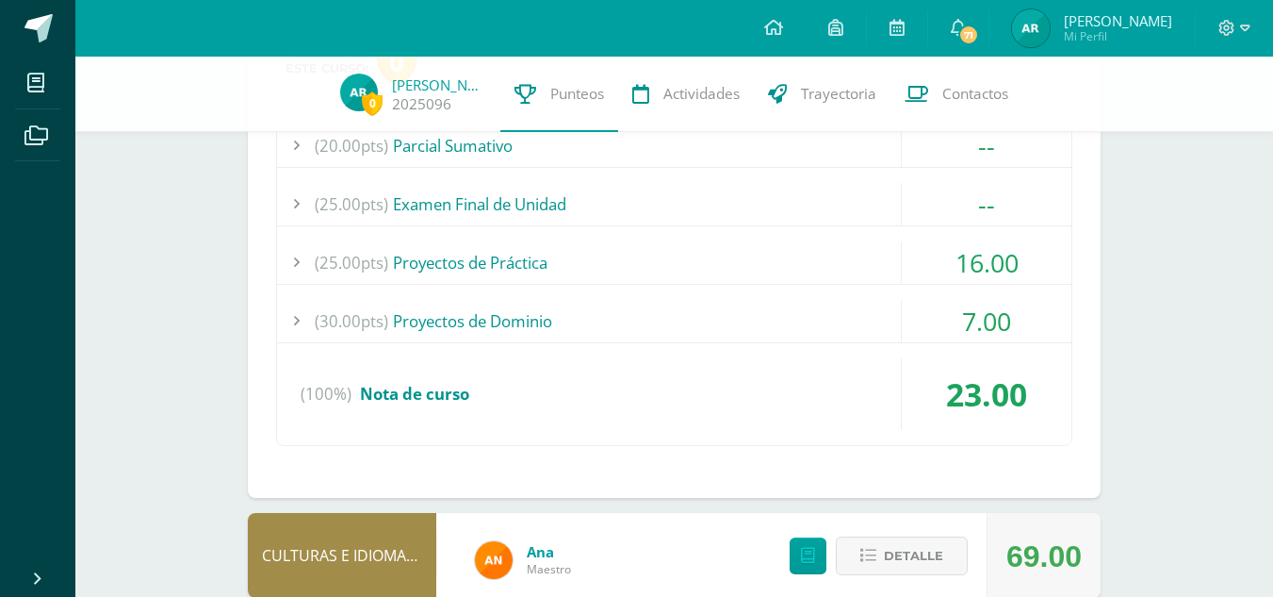
scroll to position [1059, 0]
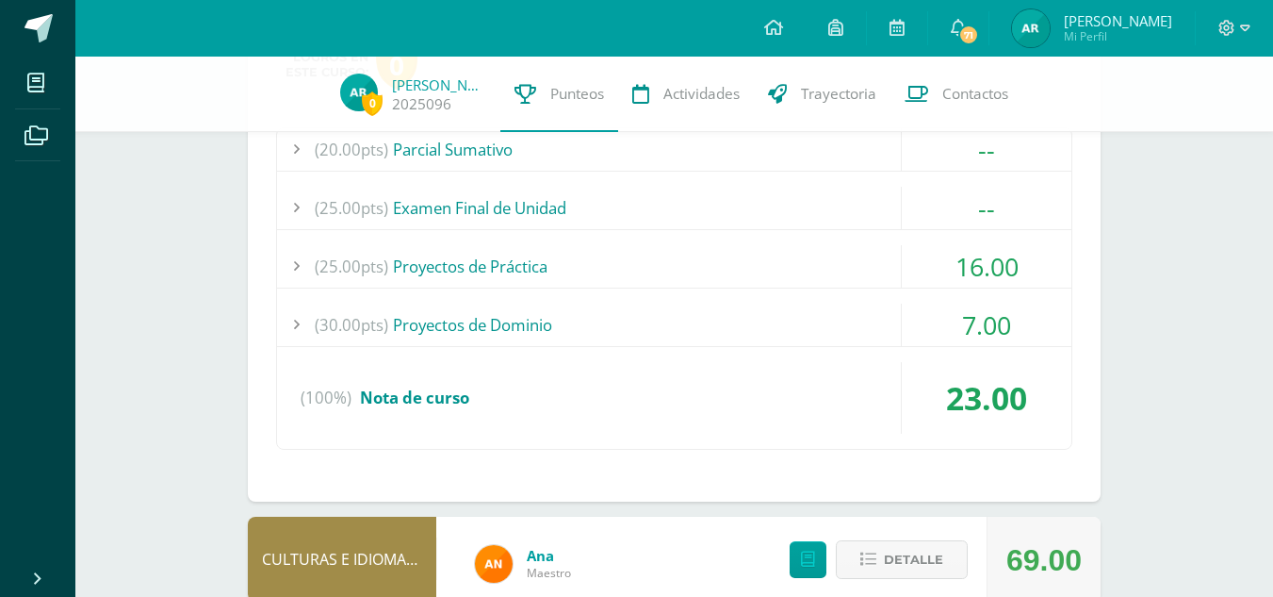
click at [307, 326] on div at bounding box center [296, 324] width 38 height 42
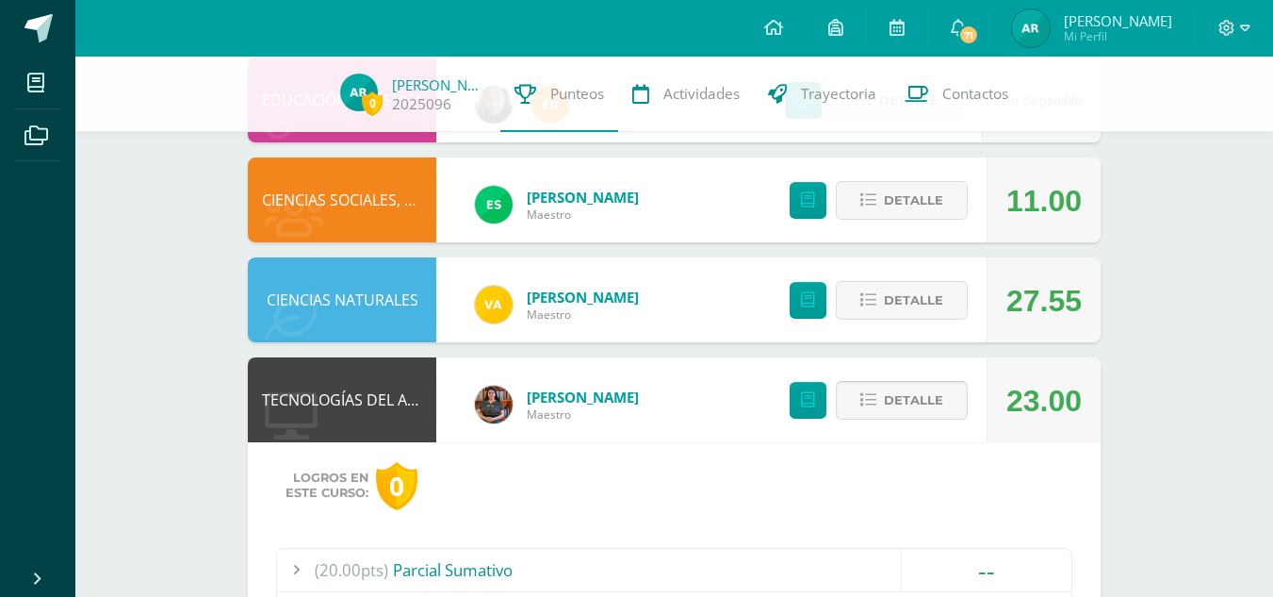
click at [952, 389] on button "Detalle" at bounding box center [902, 400] width 132 height 39
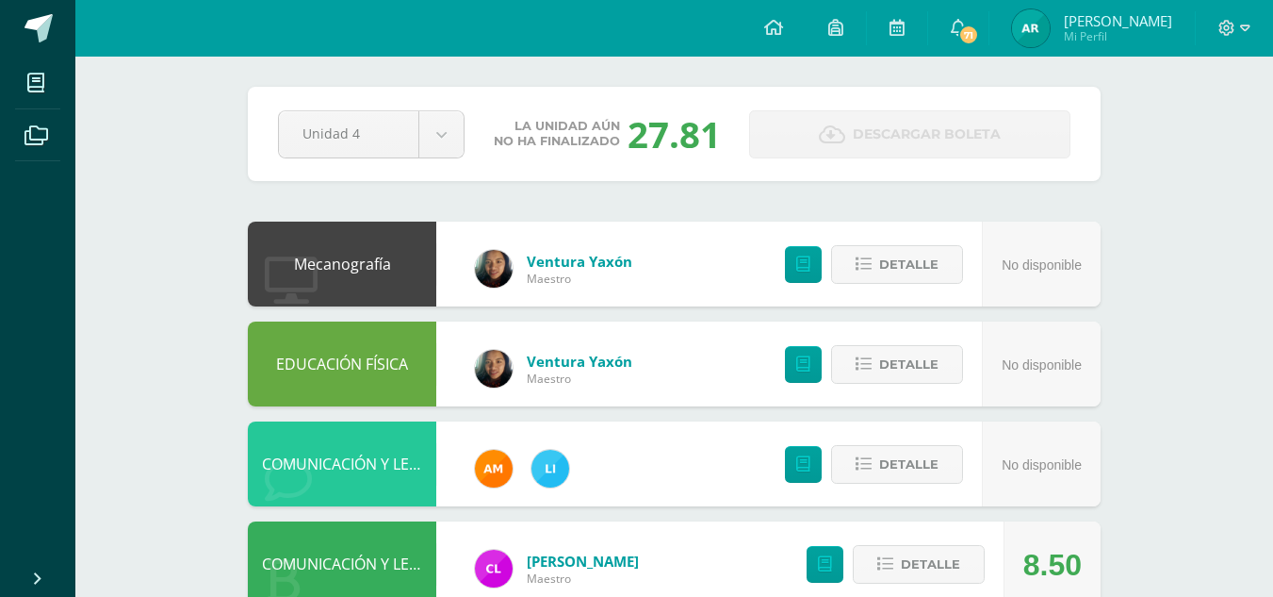
scroll to position [0, 0]
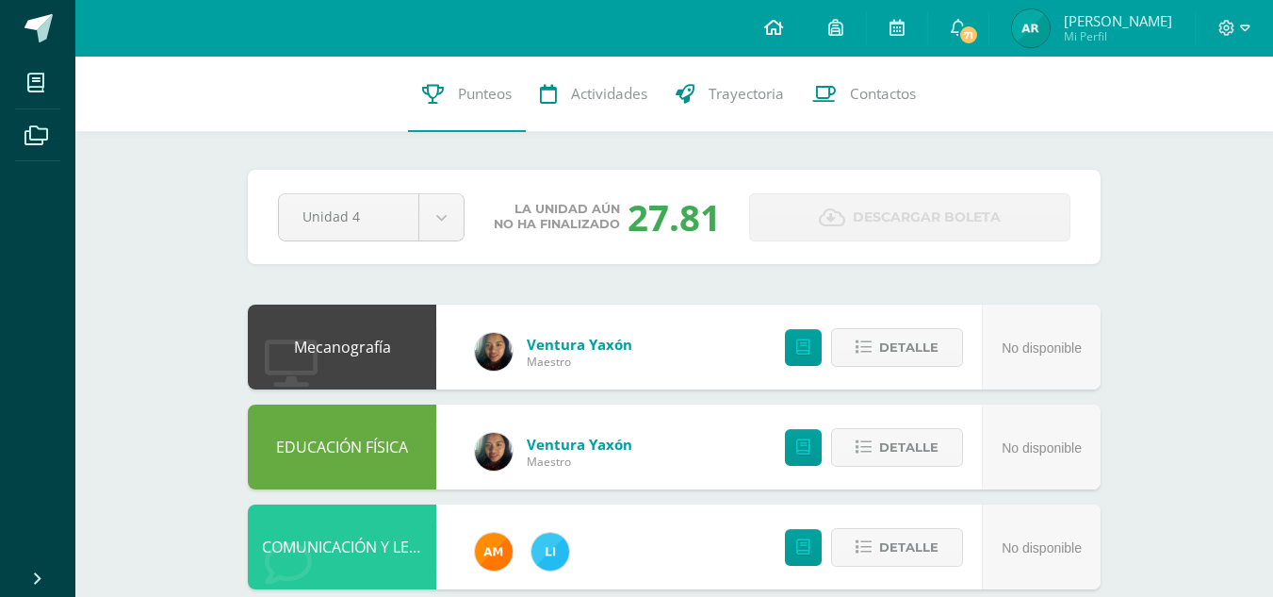
click at [806, 40] on link at bounding box center [774, 28] width 64 height 57
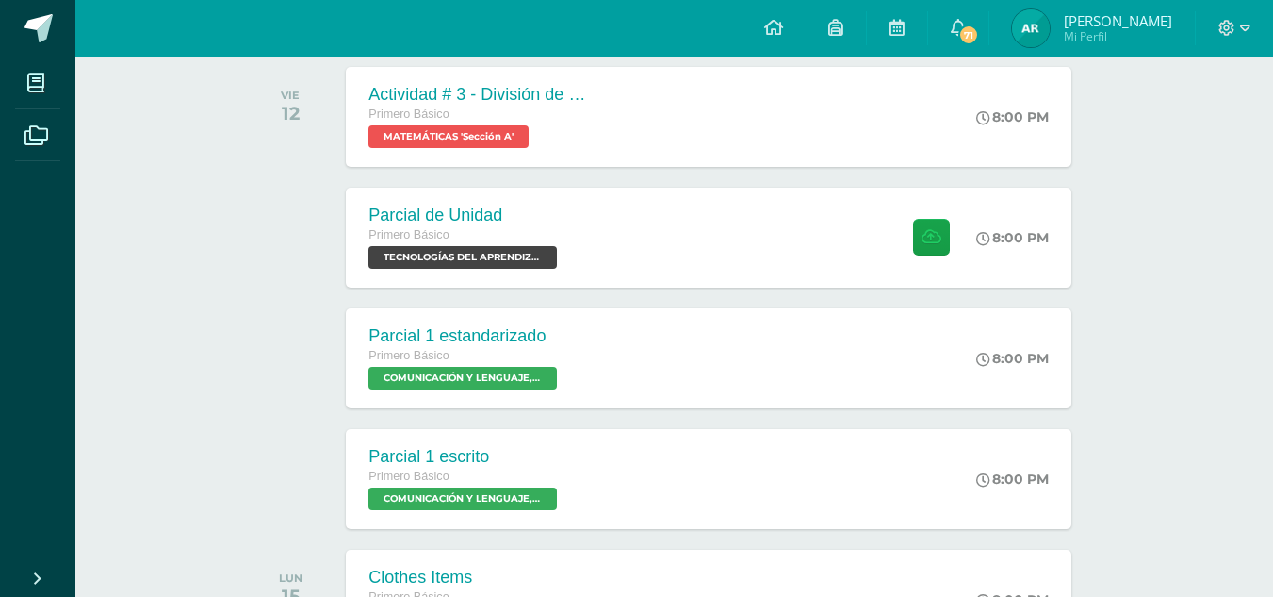
scroll to position [306, 0]
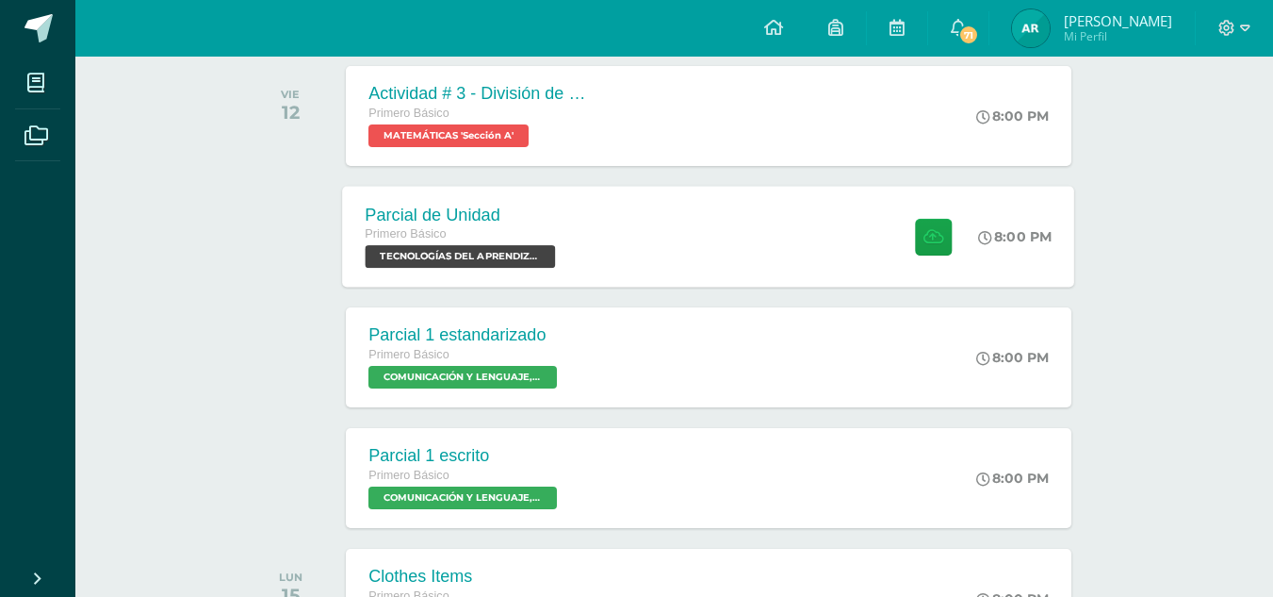
click at [557, 265] on div "Primero Básico TECNOLOGÍAS DEL APRENDIZAJE Y LA COMUNICACIÓN 'Sección A'" at bounding box center [463, 245] width 195 height 43
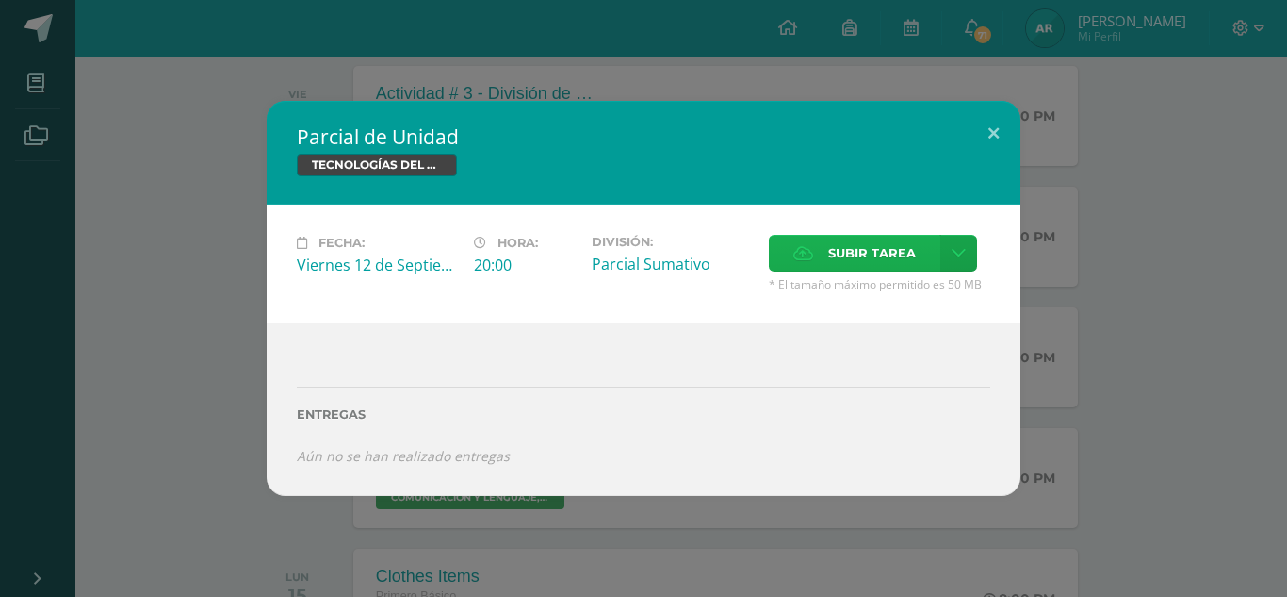
click at [875, 253] on span "Subir tarea" at bounding box center [872, 253] width 88 height 35
click at [0, 0] on input "Subir tarea" at bounding box center [0, 0] width 0 height 0
click at [992, 123] on button at bounding box center [994, 133] width 54 height 64
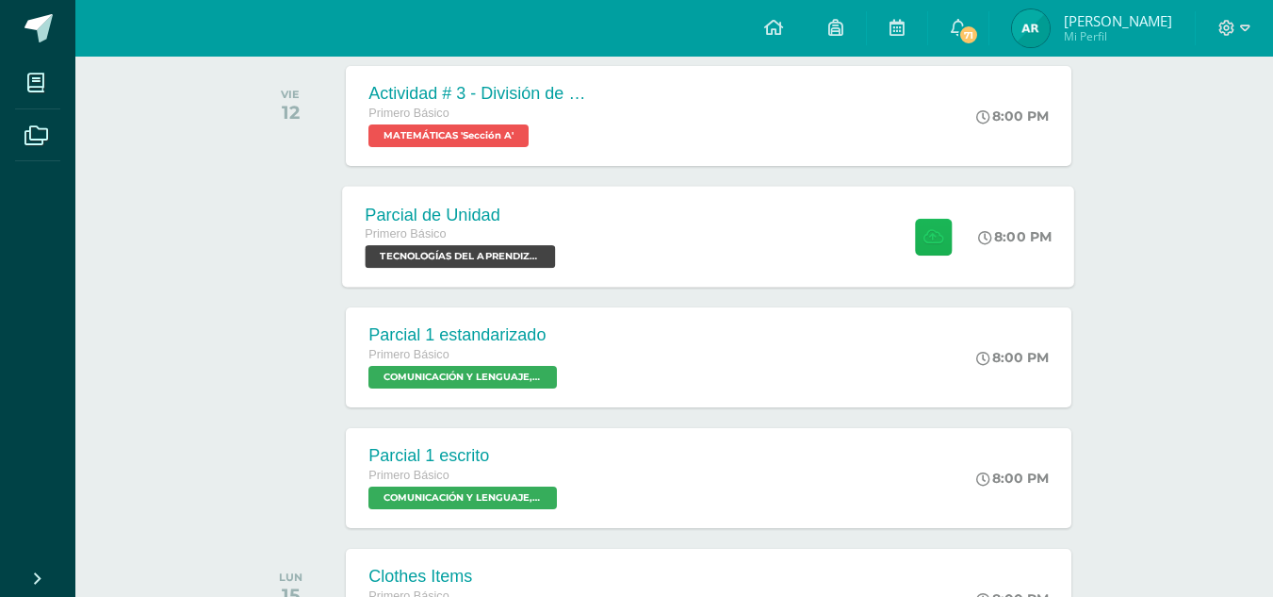
click at [933, 244] on icon at bounding box center [934, 236] width 20 height 16
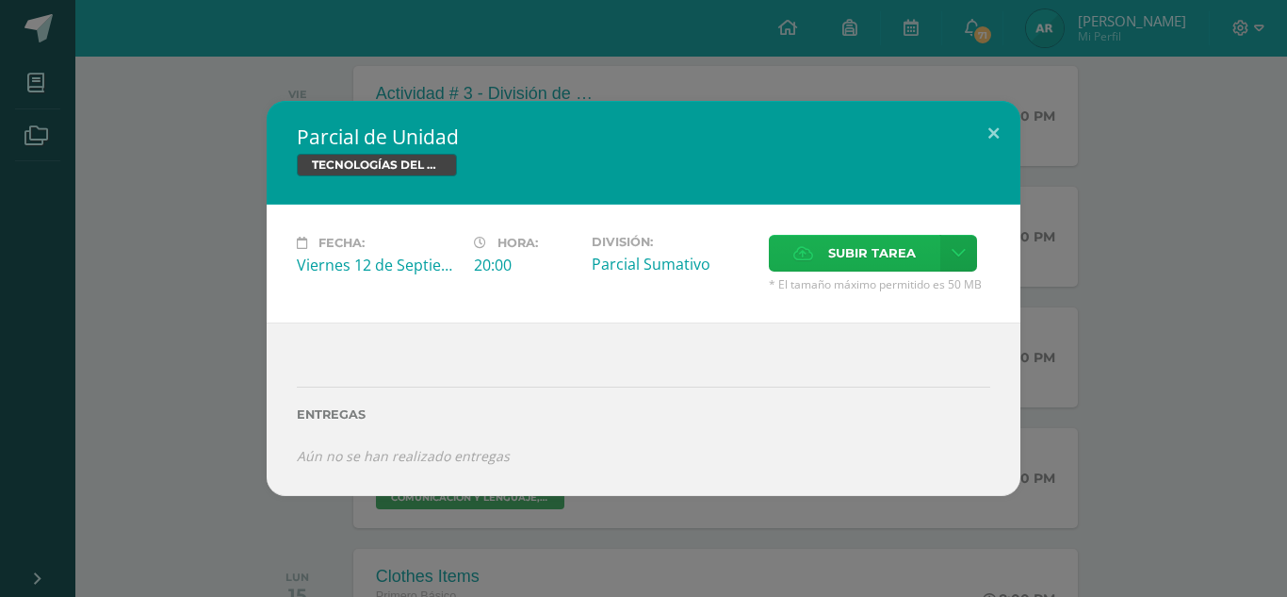
click at [898, 256] on span "Subir tarea" at bounding box center [872, 253] width 88 height 35
click at [0, 0] on input "Subir tarea" at bounding box center [0, 0] width 0 height 0
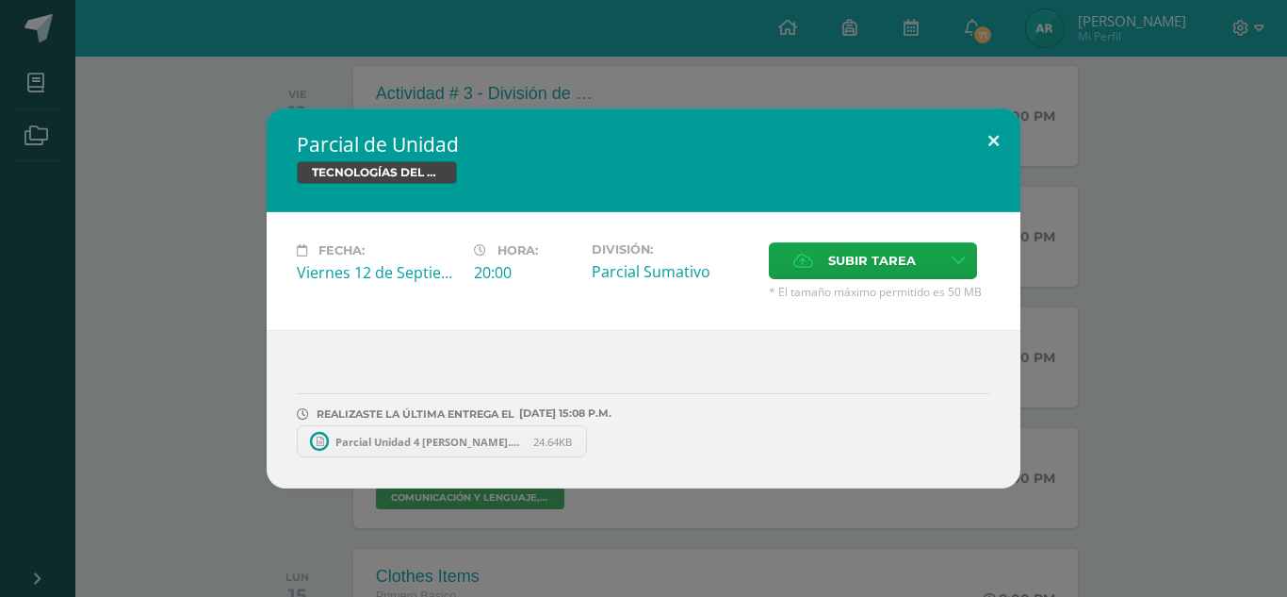
click at [992, 150] on button at bounding box center [994, 140] width 54 height 64
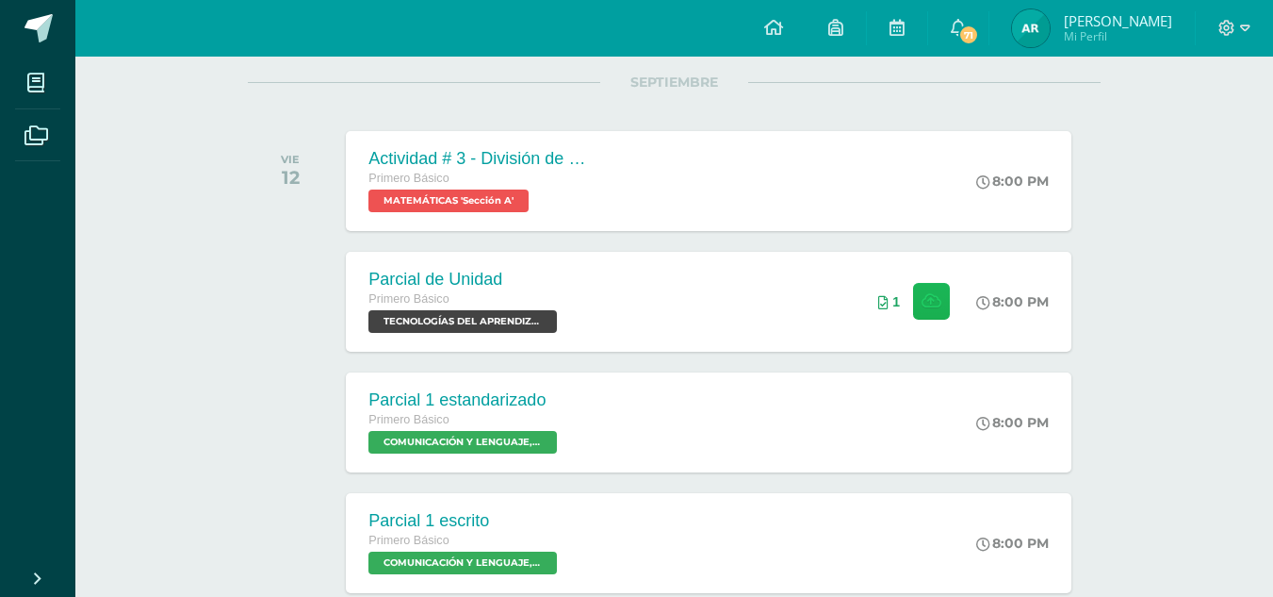
scroll to position [0, 0]
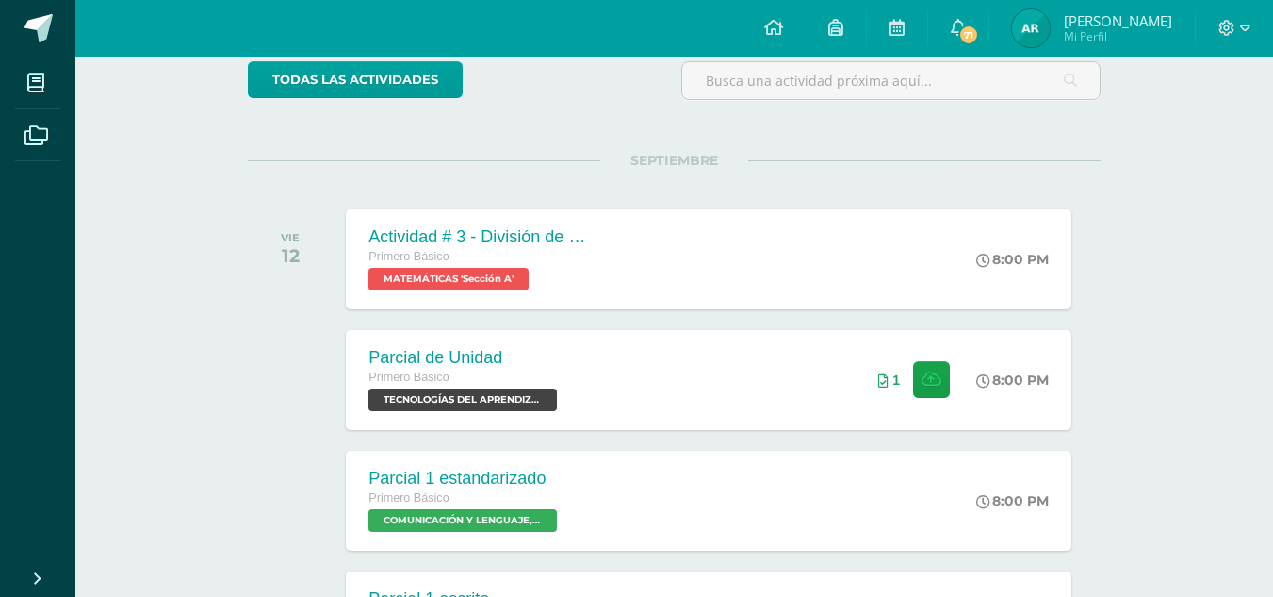
scroll to position [199, 0]
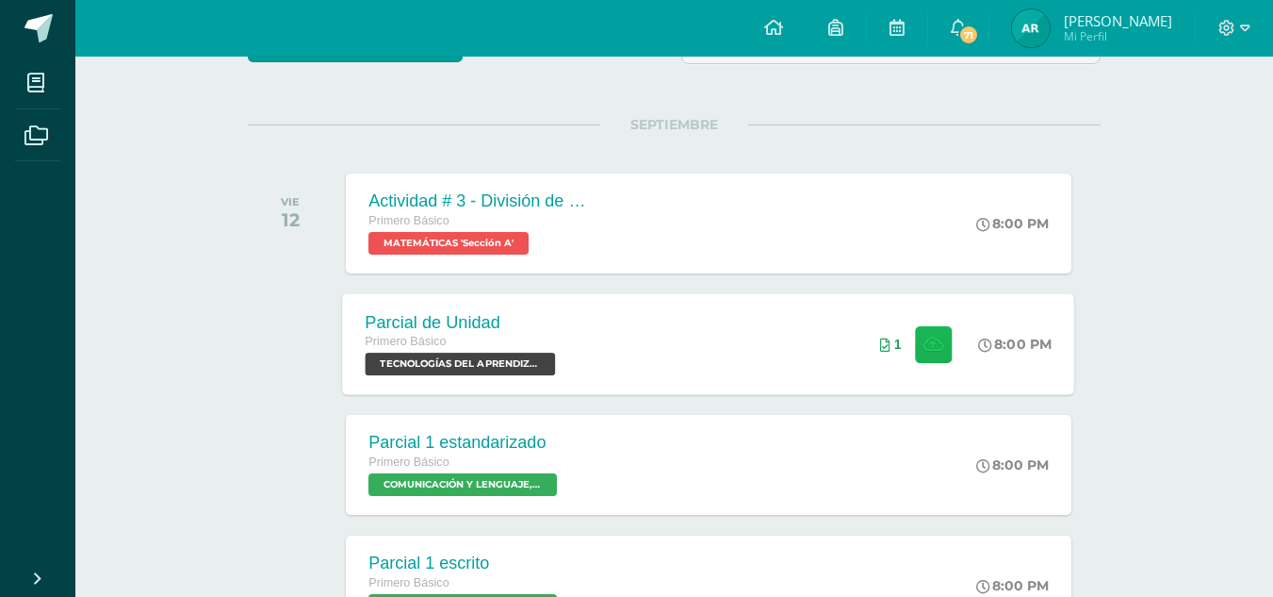
click at [932, 346] on icon at bounding box center [934, 344] width 20 height 16
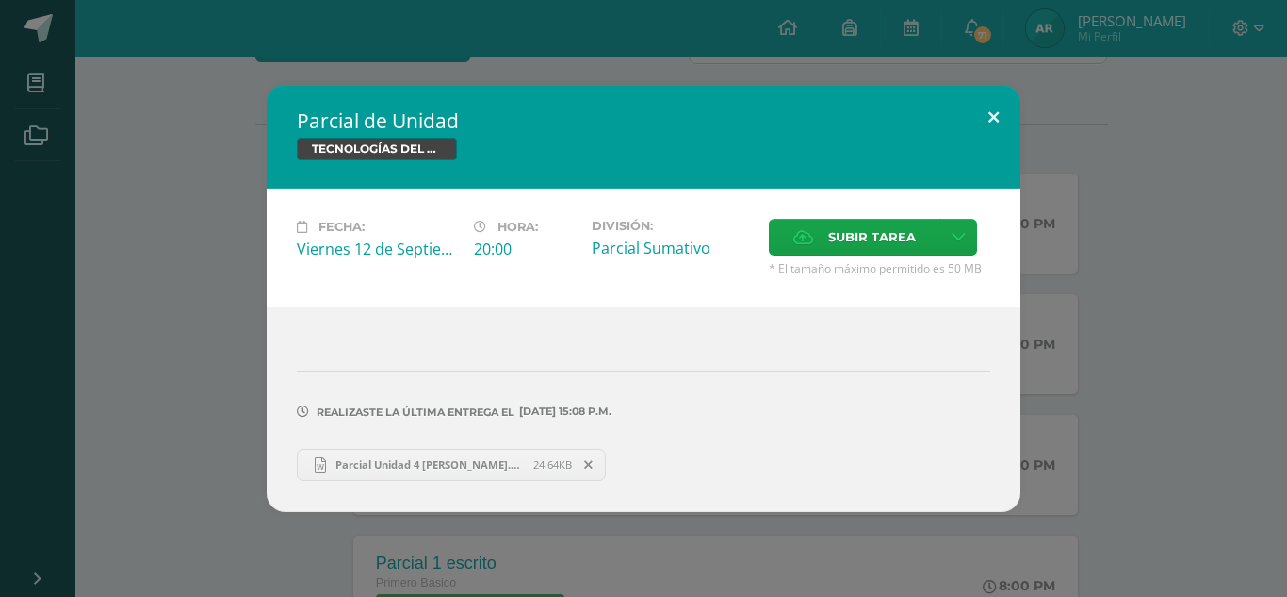
click at [1014, 117] on button at bounding box center [994, 117] width 54 height 64
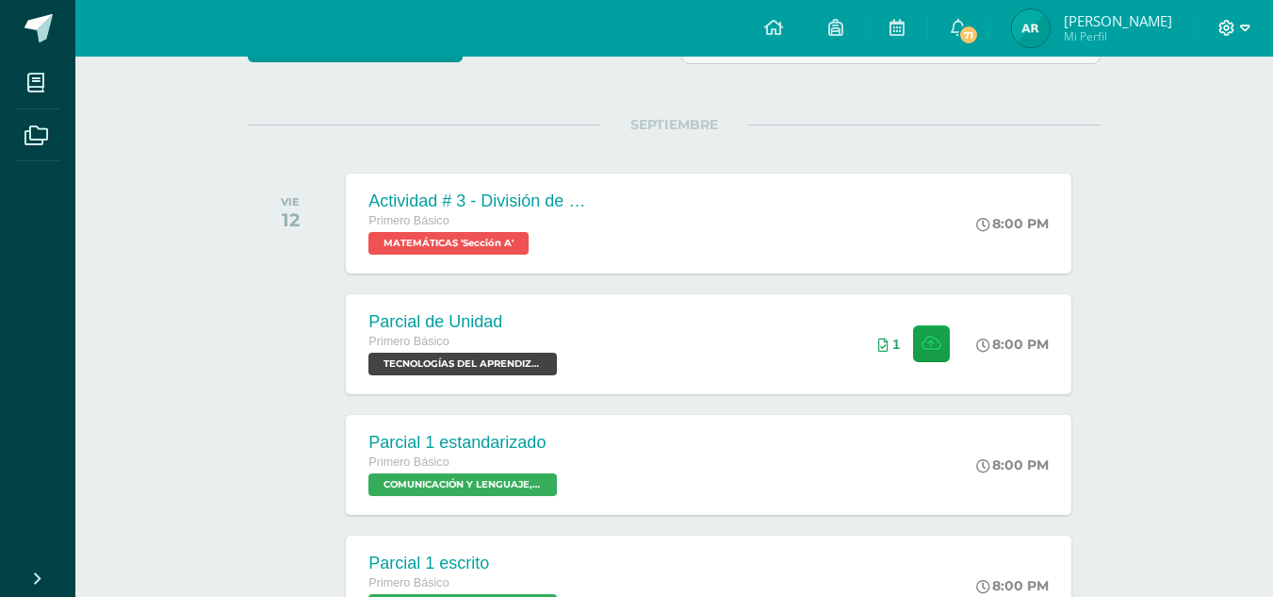
click at [1241, 31] on icon at bounding box center [1245, 28] width 10 height 17
click at [1189, 133] on span "Cerrar sesión" at bounding box center [1185, 128] width 85 height 18
click at [1168, 133] on span "Cerrar sesión" at bounding box center [1185, 128] width 85 height 18
click at [1157, 120] on span "Cerrar sesión" at bounding box center [1185, 128] width 85 height 18
click at [1172, 127] on span "Cerrar sesión" at bounding box center [1185, 128] width 85 height 18
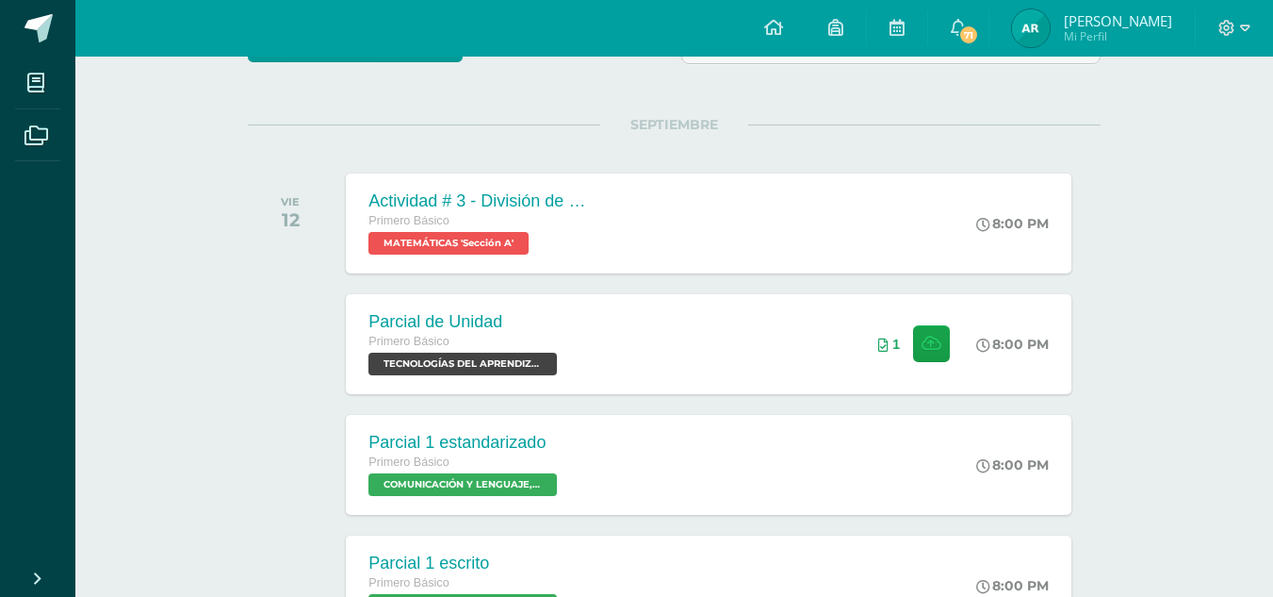
click at [1247, 27] on icon at bounding box center [1245, 28] width 10 height 17
click at [1203, 127] on span "Cerrar sesión" at bounding box center [1185, 128] width 85 height 18
